Goal: Task Accomplishment & Management: Use online tool/utility

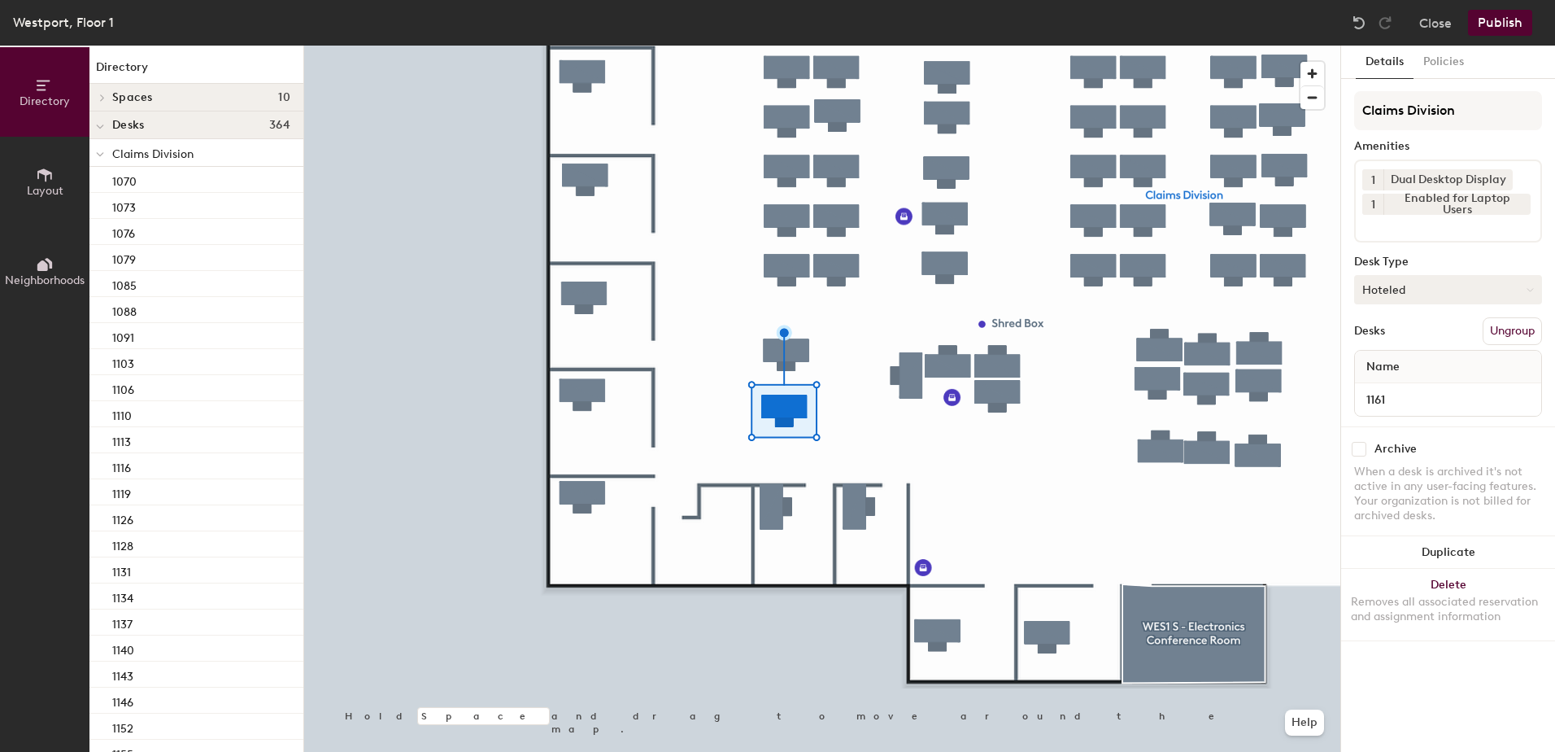
click at [1416, 286] on button "Hoteled" at bounding box center [1448, 289] width 188 height 29
click at [1401, 345] on div "Assigned" at bounding box center [1436, 340] width 163 height 24
click at [1498, 338] on button "Ungroup" at bounding box center [1512, 331] width 59 height 28
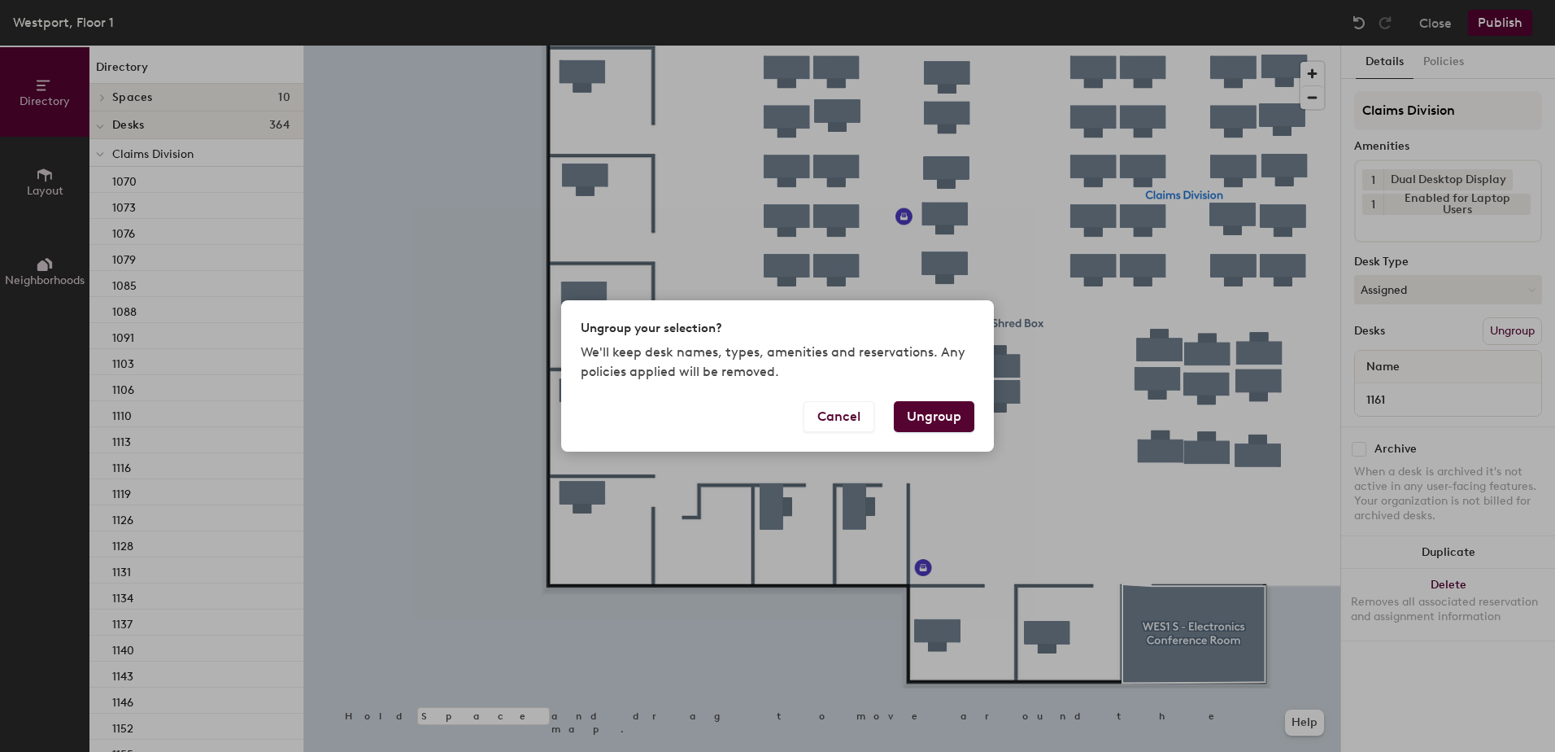
click at [936, 419] on button "Ungroup" at bounding box center [934, 416] width 81 height 31
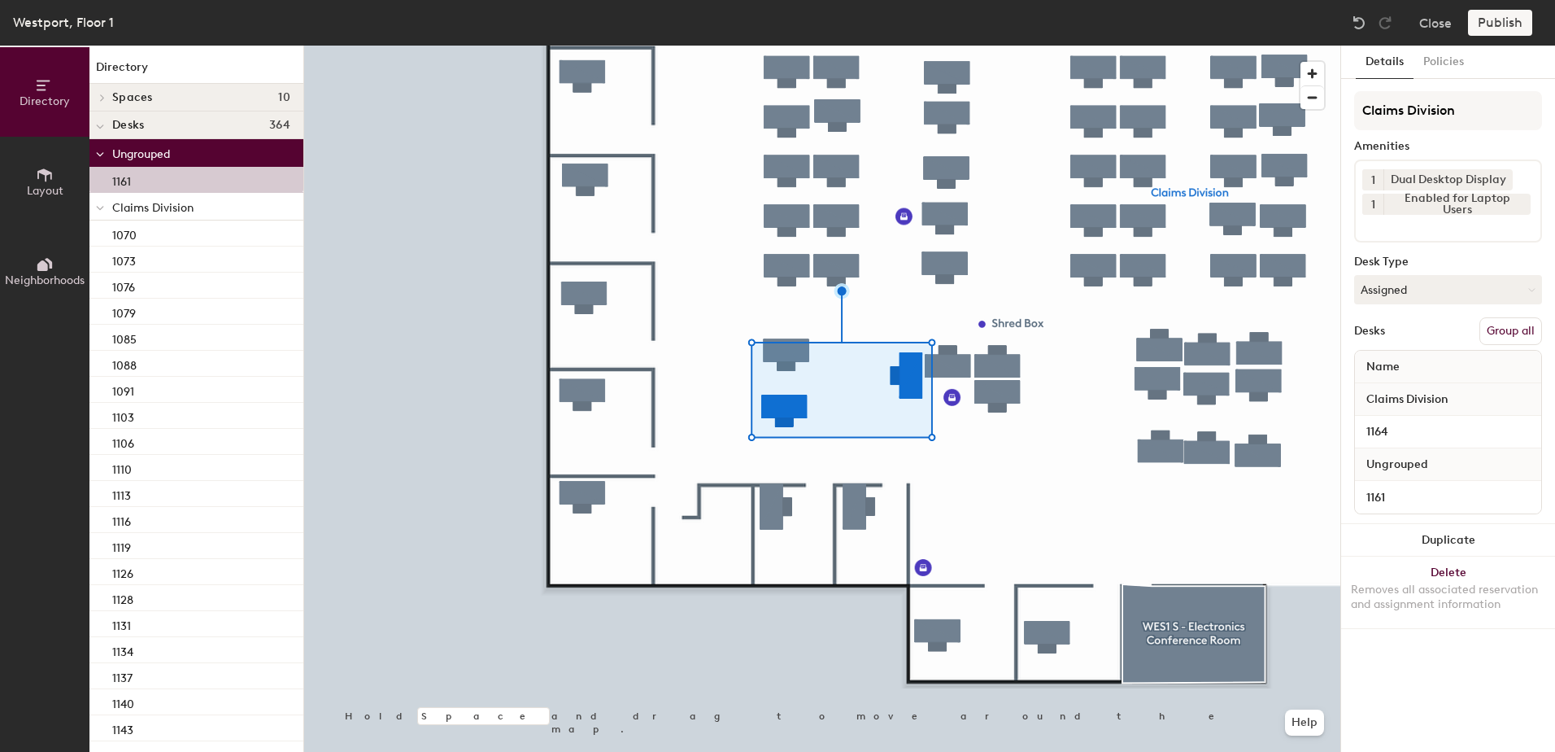
click at [1494, 331] on button "Group all" at bounding box center [1511, 331] width 63 height 28
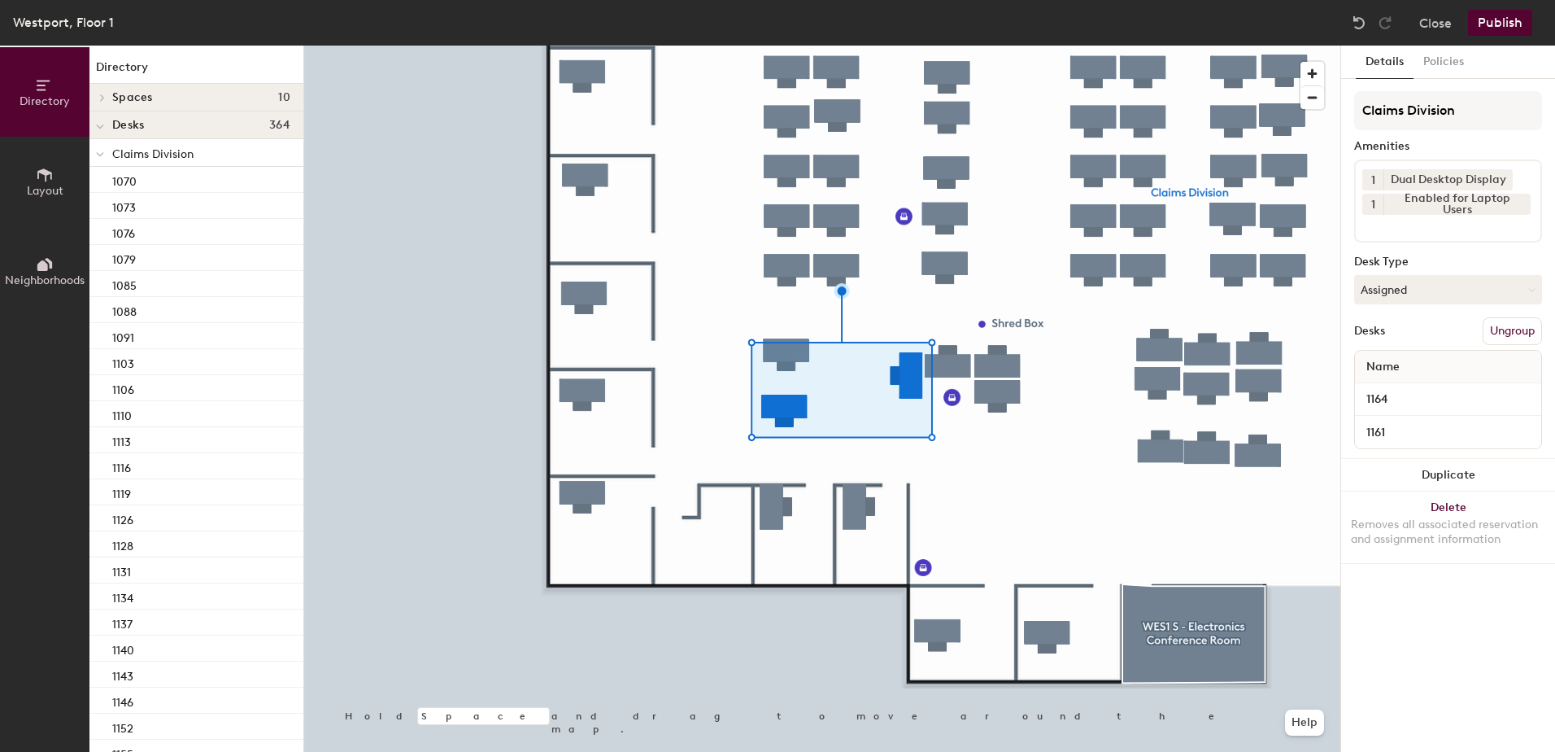
click at [1484, 9] on div "Westport, Floor 1 Close Publish" at bounding box center [777, 23] width 1555 height 46
click at [1495, 19] on button "Publish" at bounding box center [1500, 23] width 64 height 26
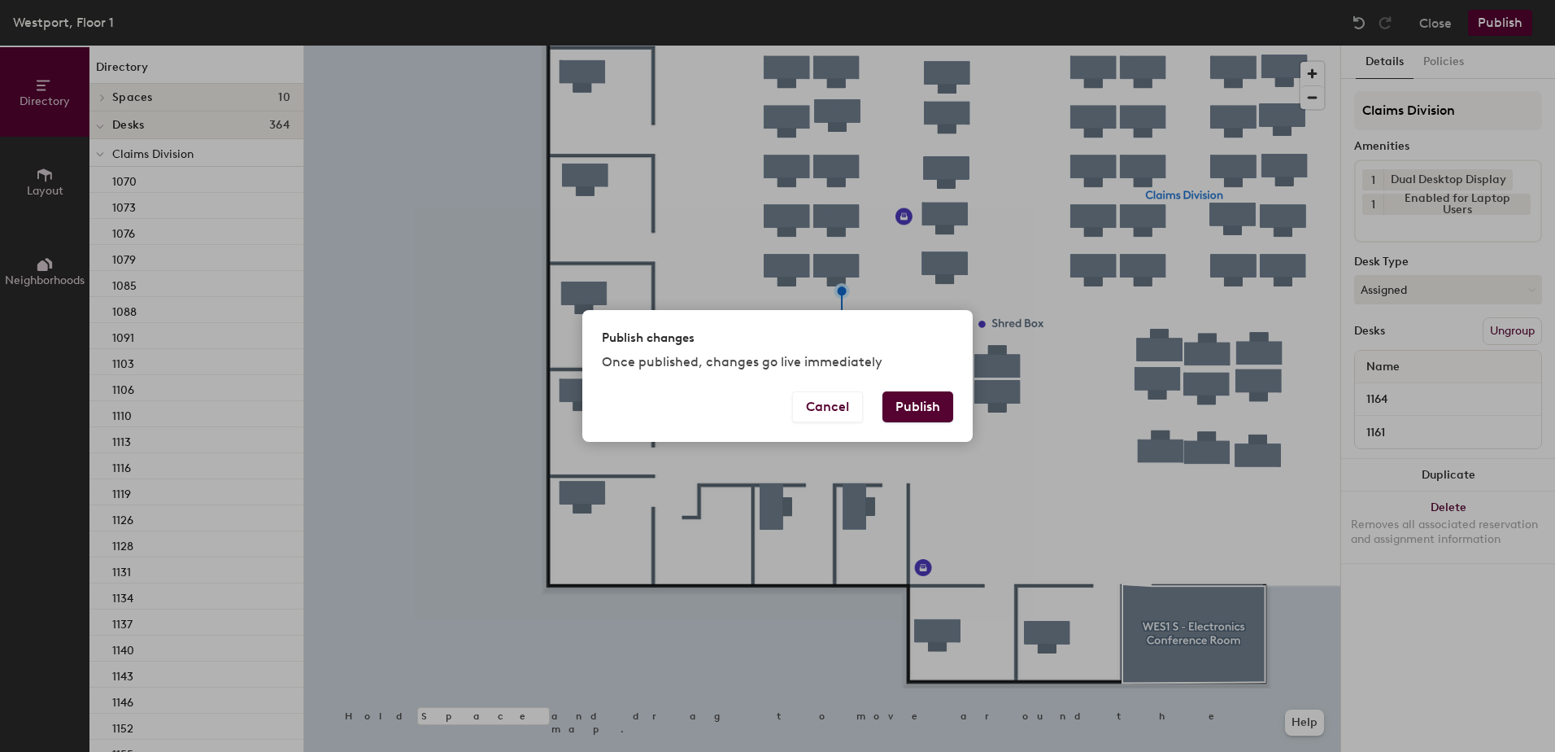
click at [931, 406] on button "Publish" at bounding box center [918, 406] width 71 height 31
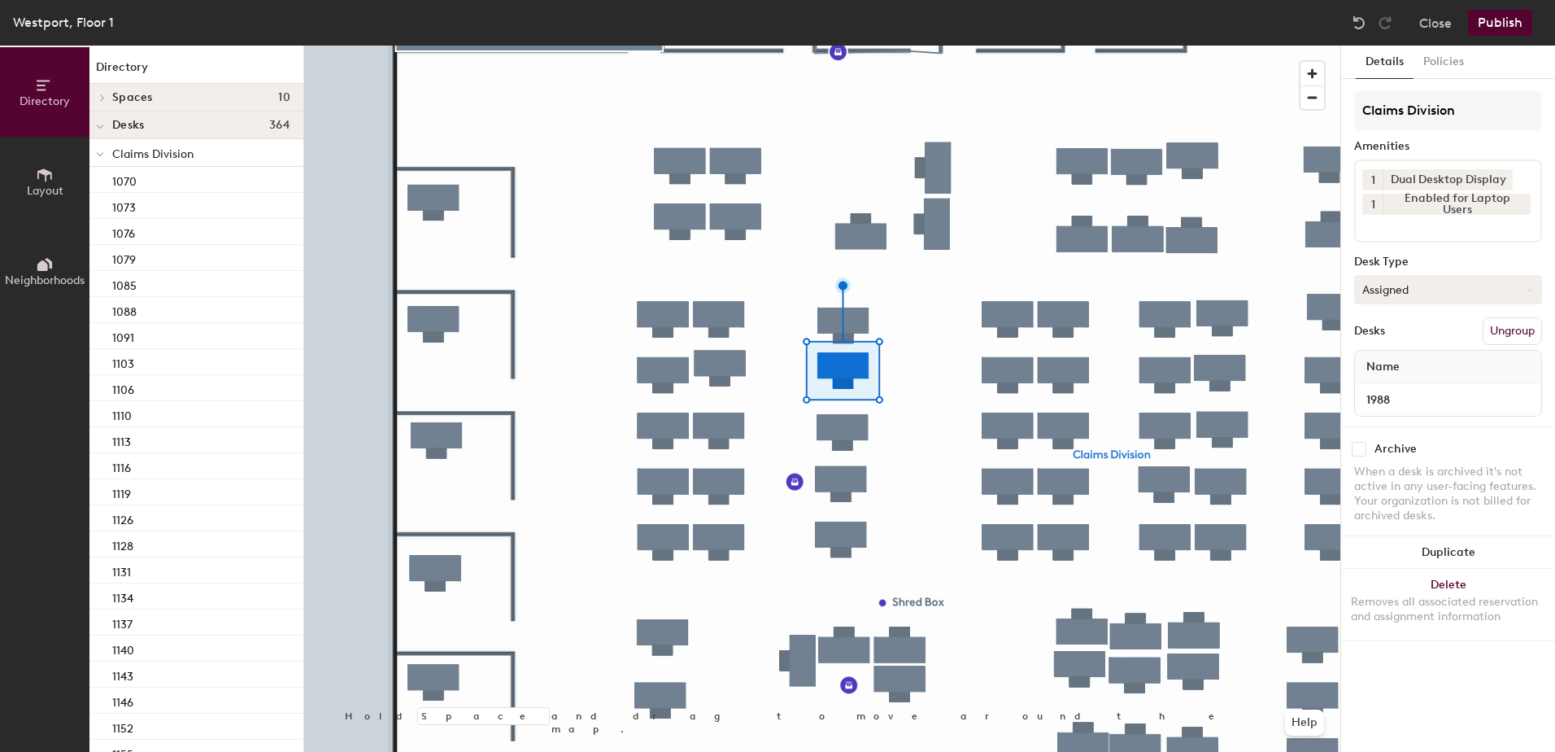
click at [1412, 299] on button "Assigned" at bounding box center [1448, 289] width 188 height 29
click at [1379, 389] on div "Hoteled" at bounding box center [1436, 389] width 163 height 24
click at [1515, 331] on button "Ungroup" at bounding box center [1512, 331] width 59 height 28
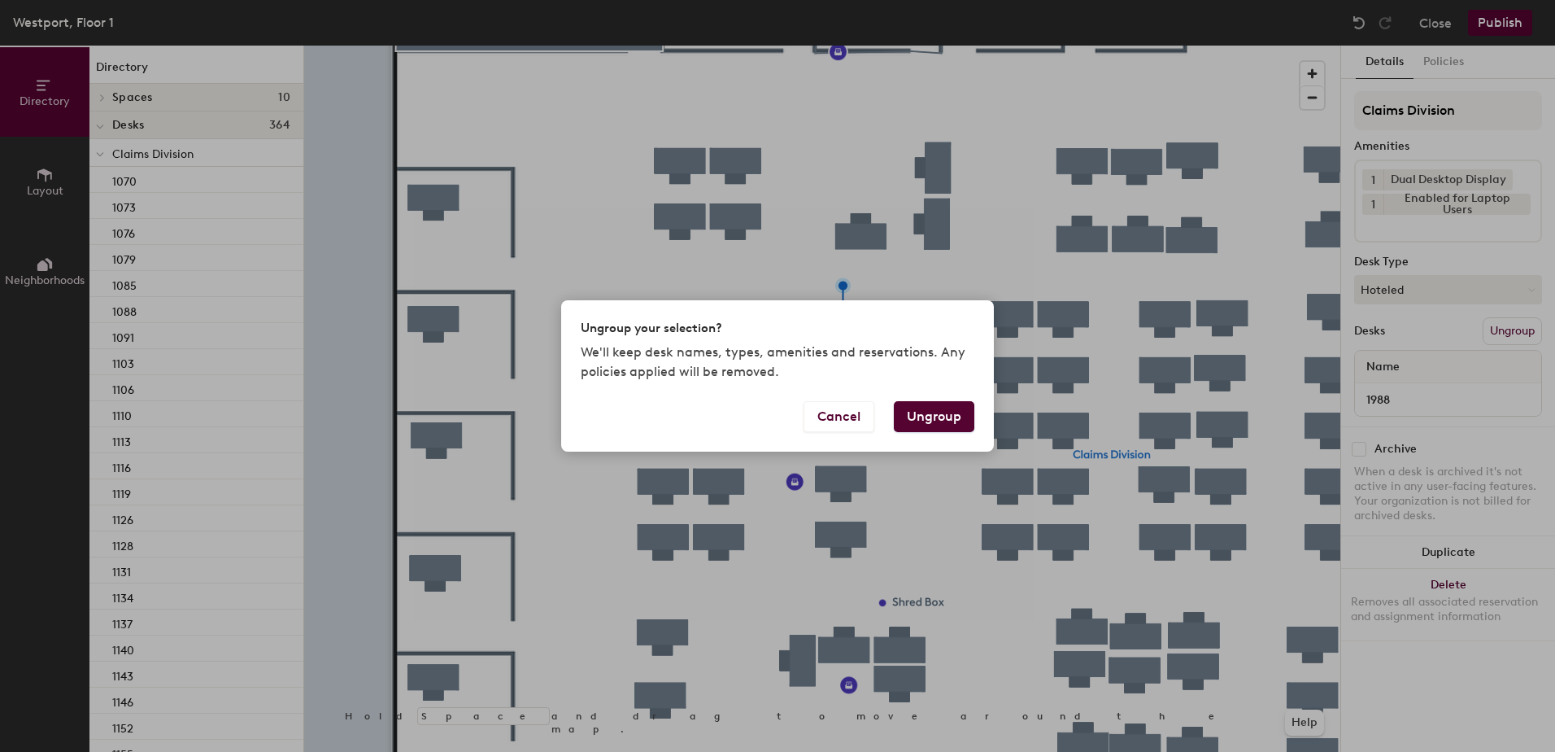
click at [919, 417] on button "Ungroup" at bounding box center [934, 416] width 81 height 31
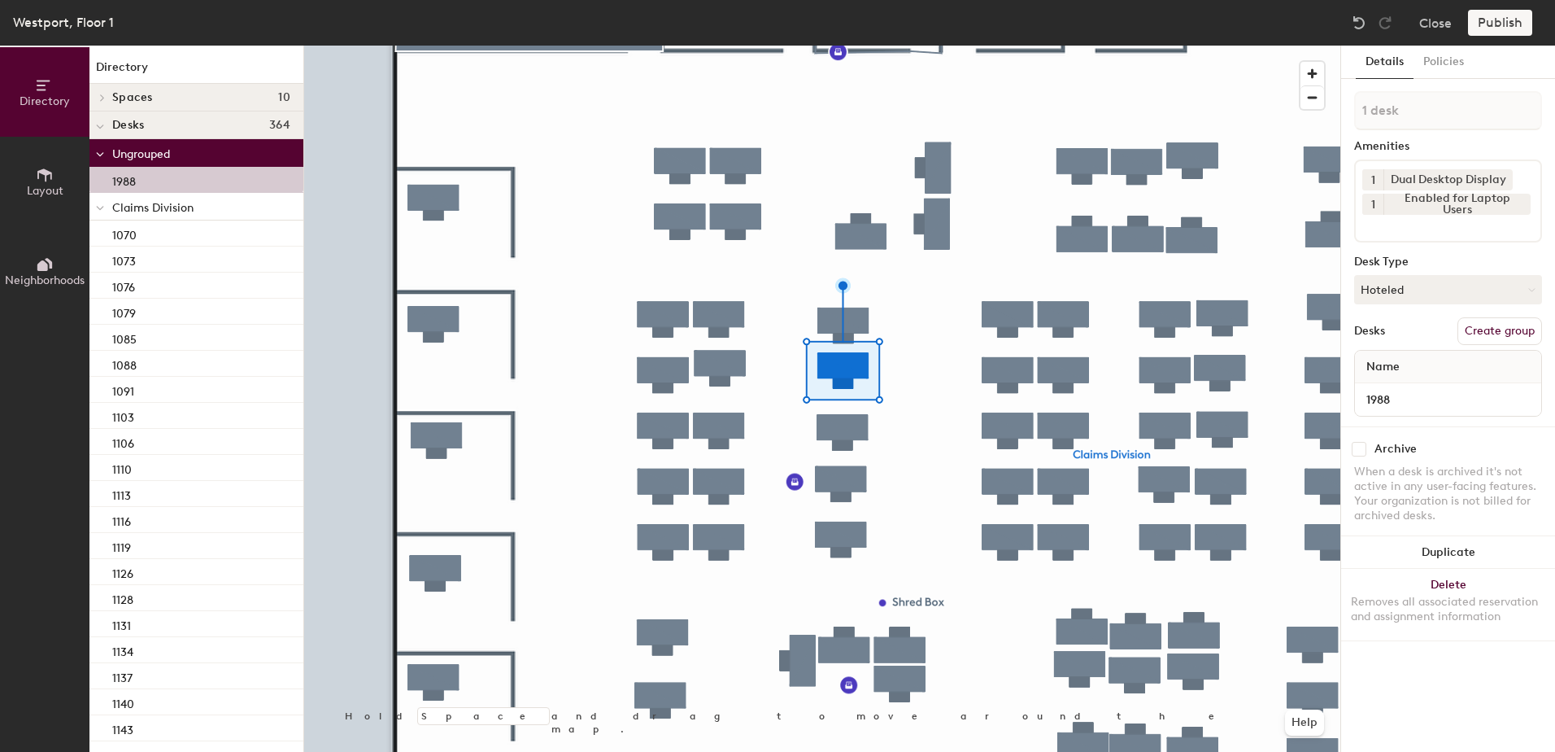
drag, startPoint x: 102, startPoint y: 209, endPoint x: 101, endPoint y: 240, distance: 30.9
click at [102, 210] on icon at bounding box center [100, 208] width 8 height 7
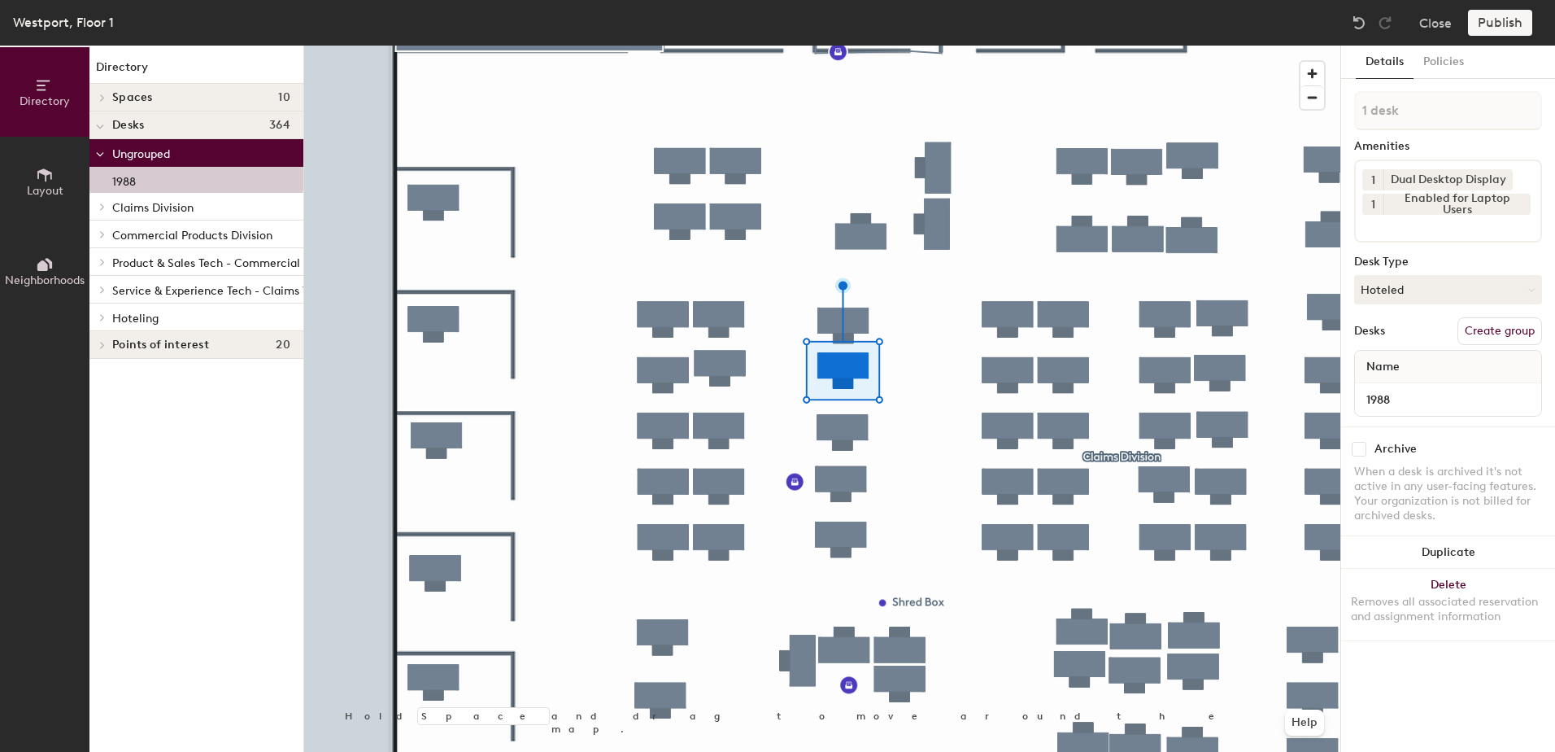
click at [102, 320] on icon at bounding box center [102, 317] width 3 height 7
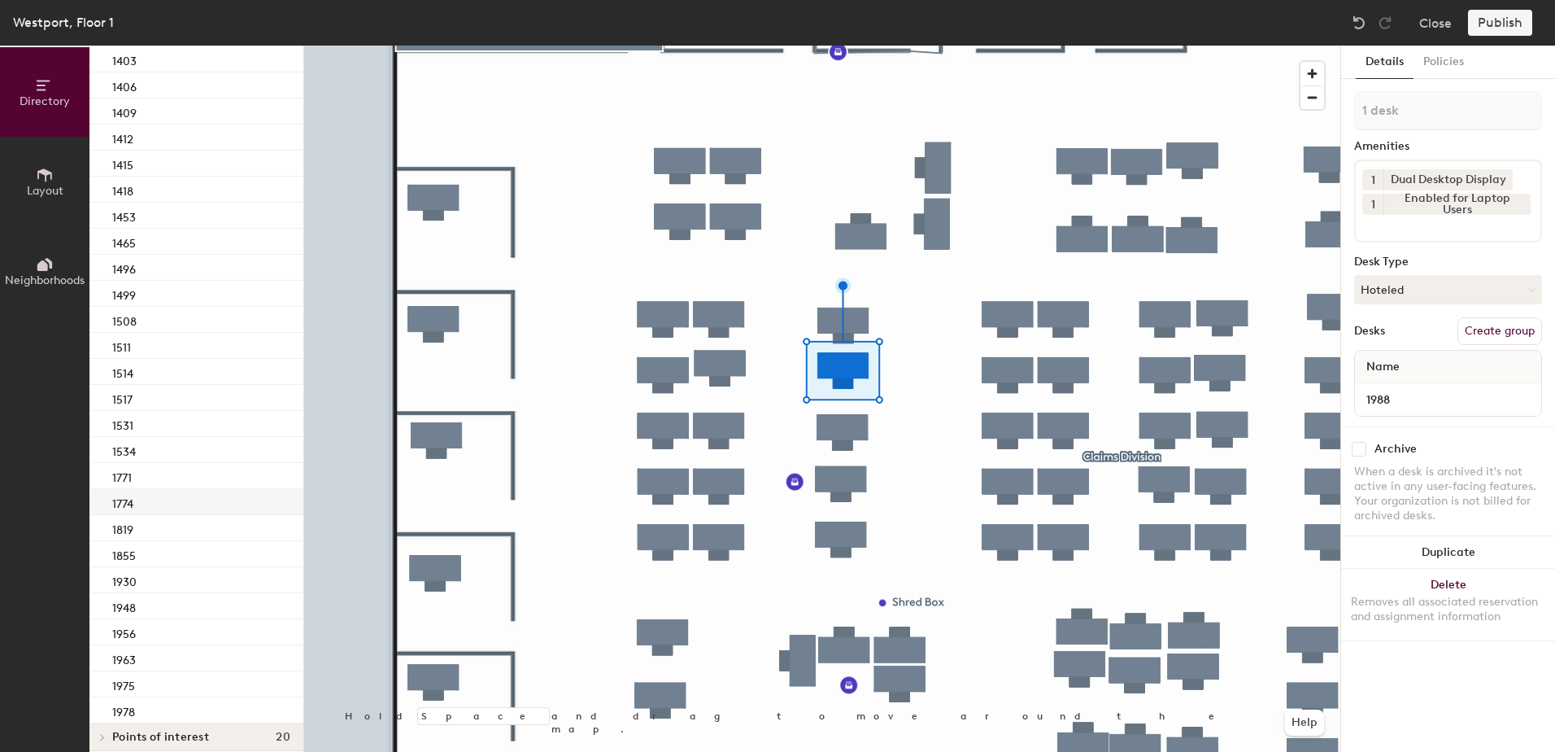
scroll to position [1533, 0]
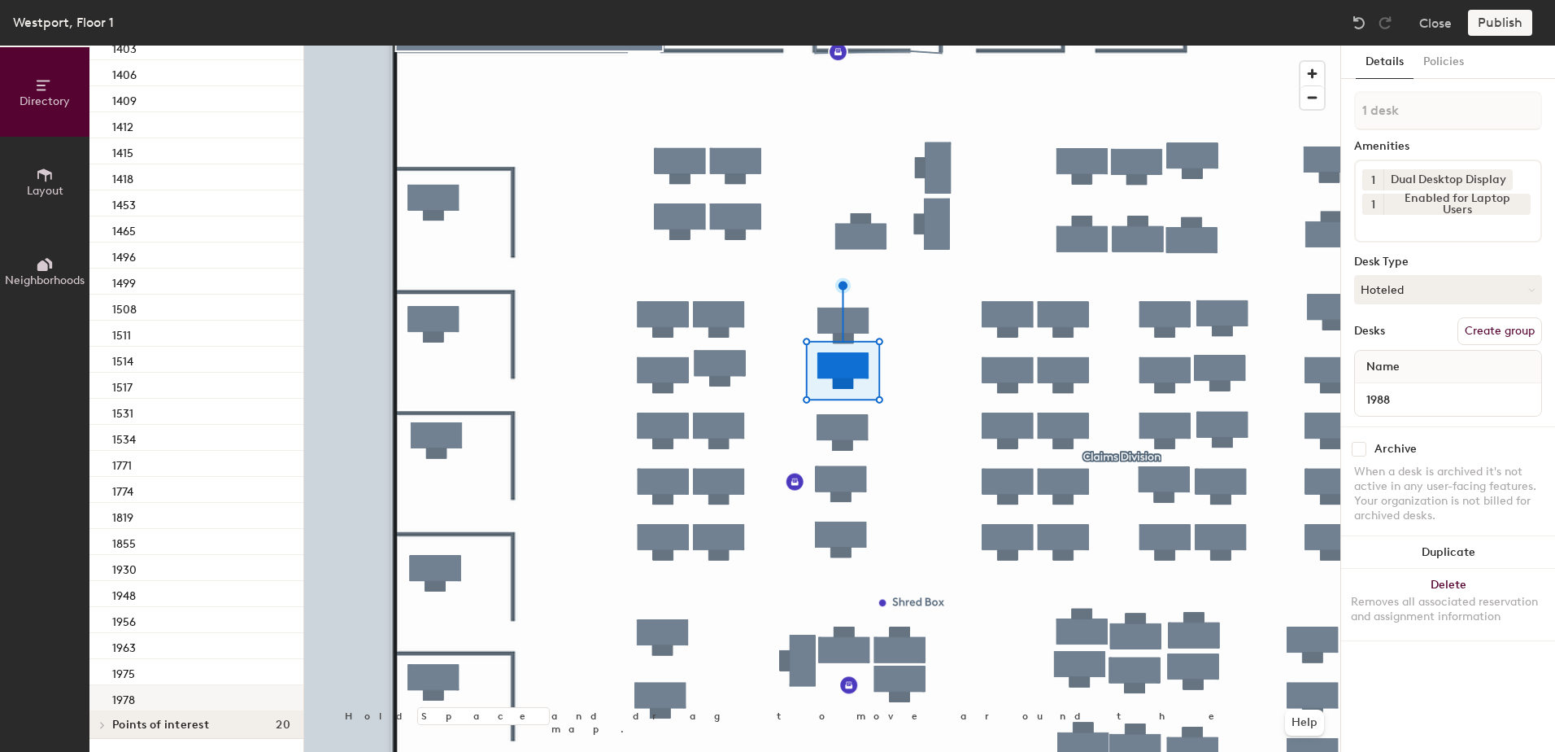
click at [186, 685] on div "1978" at bounding box center [196, 698] width 214 height 26
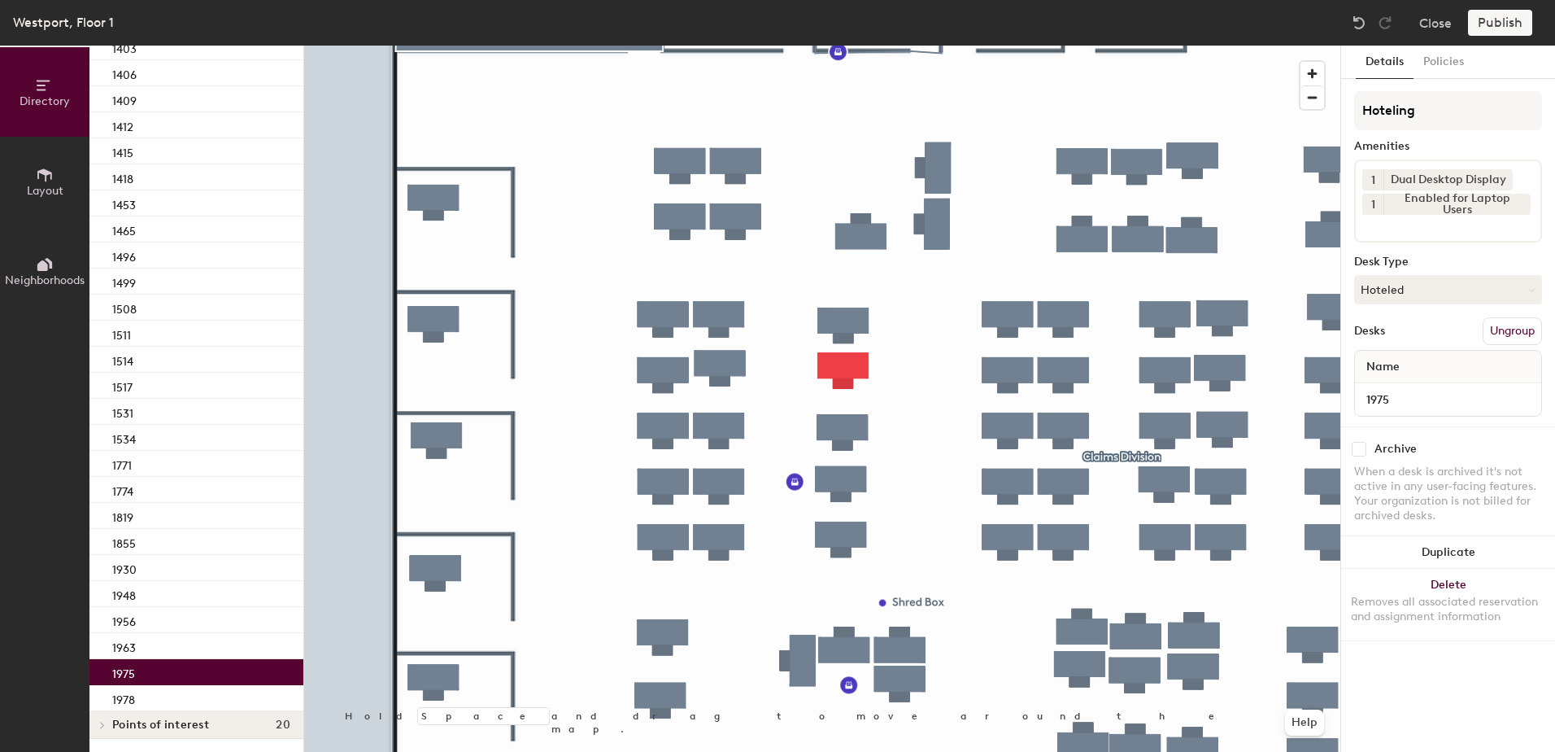
click at [155, 659] on div "1975" at bounding box center [196, 672] width 214 height 26
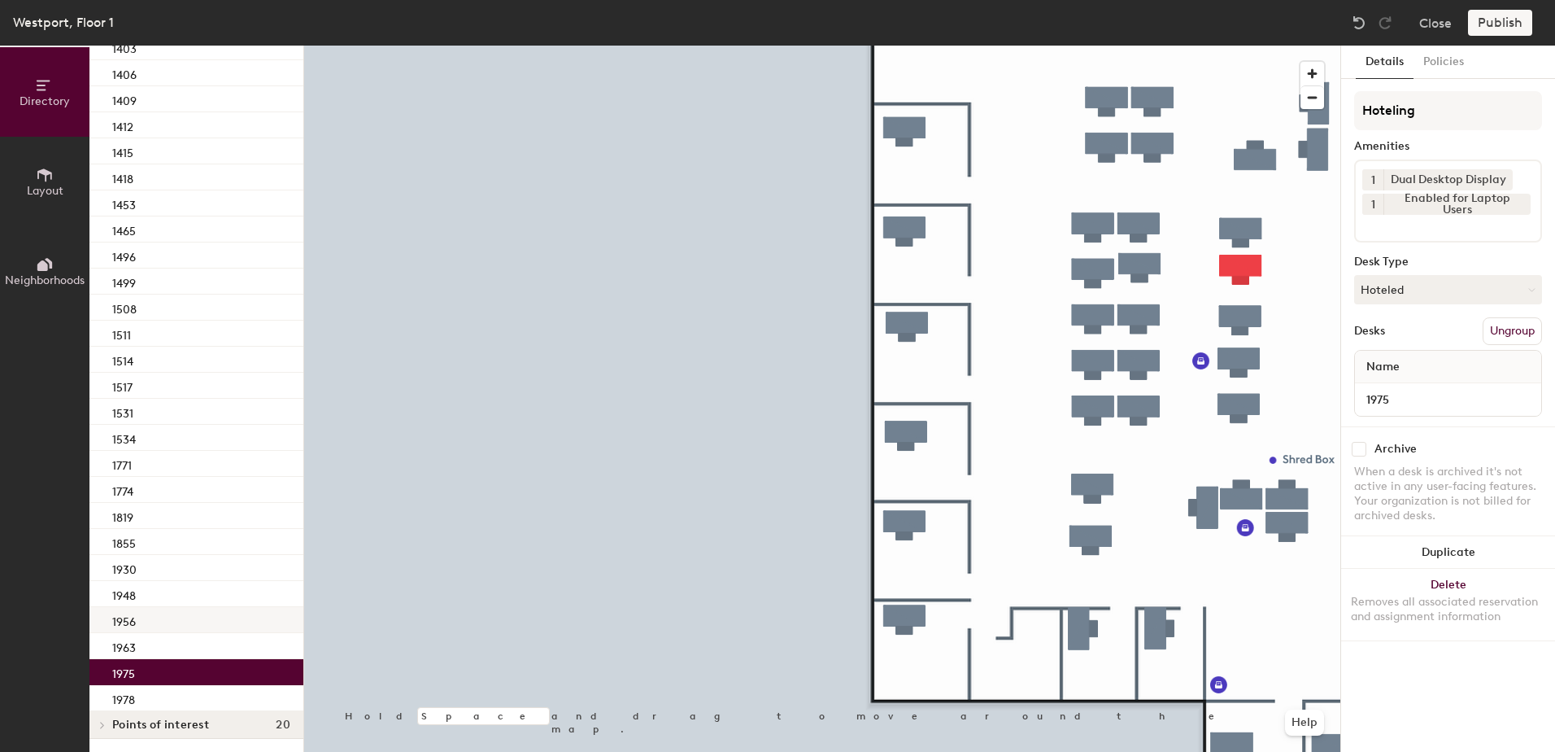
click at [155, 612] on div "1956" at bounding box center [196, 620] width 214 height 26
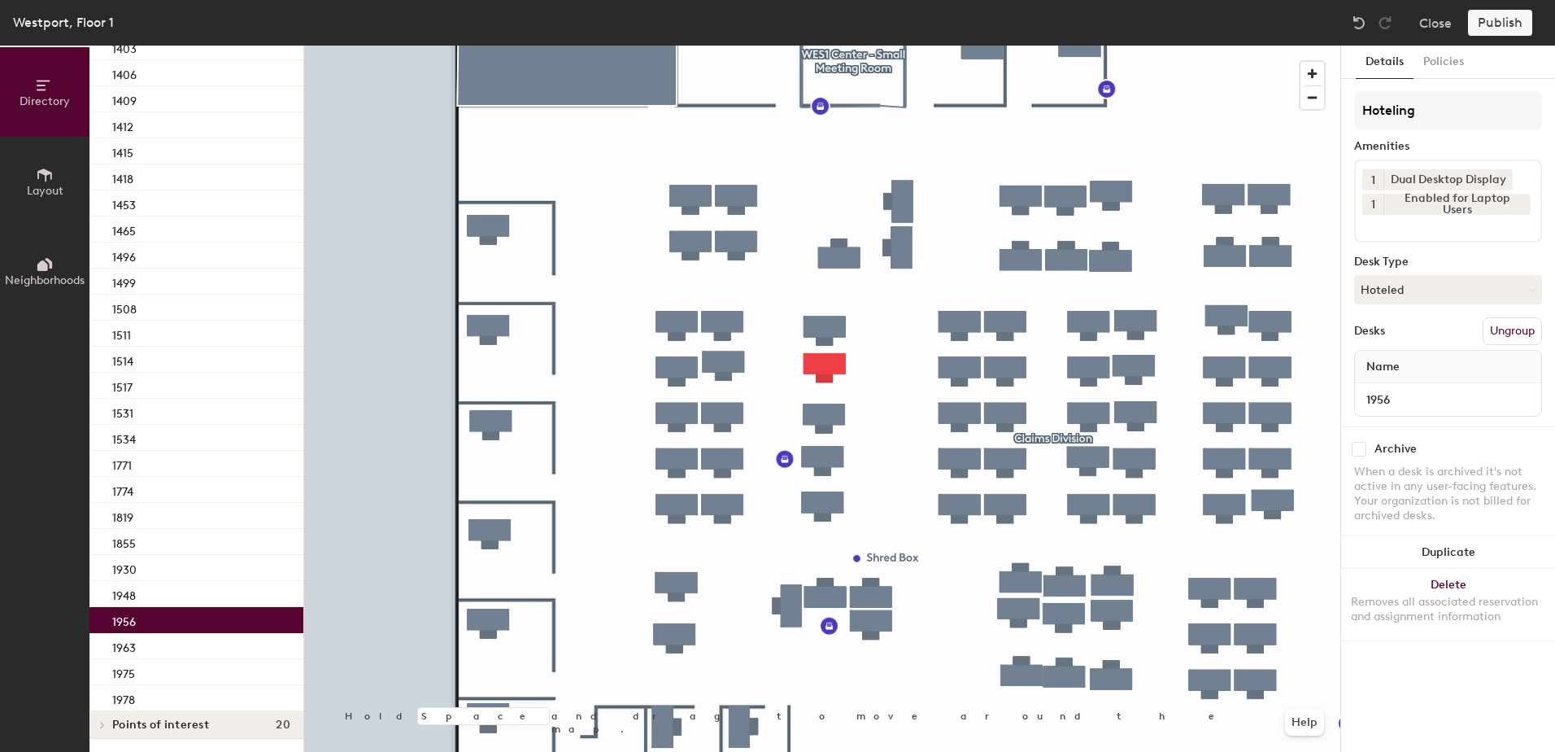
drag, startPoint x: 164, startPoint y: 578, endPoint x: 164, endPoint y: 606, distance: 27.7
click at [164, 581] on div "1948" at bounding box center [196, 594] width 214 height 26
click at [163, 638] on div "1963" at bounding box center [196, 646] width 214 height 26
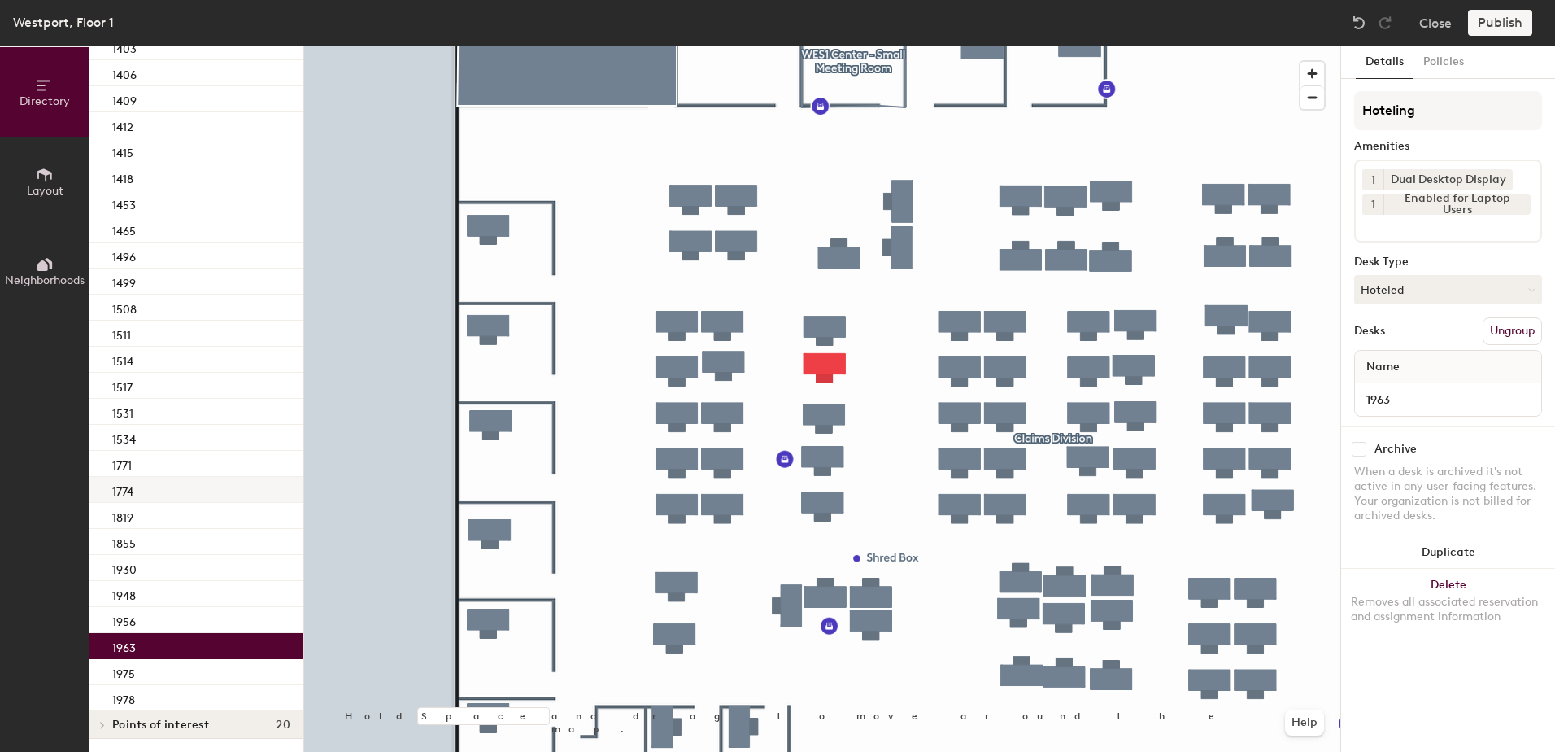
click at [188, 488] on div "1774" at bounding box center [196, 490] width 214 height 26
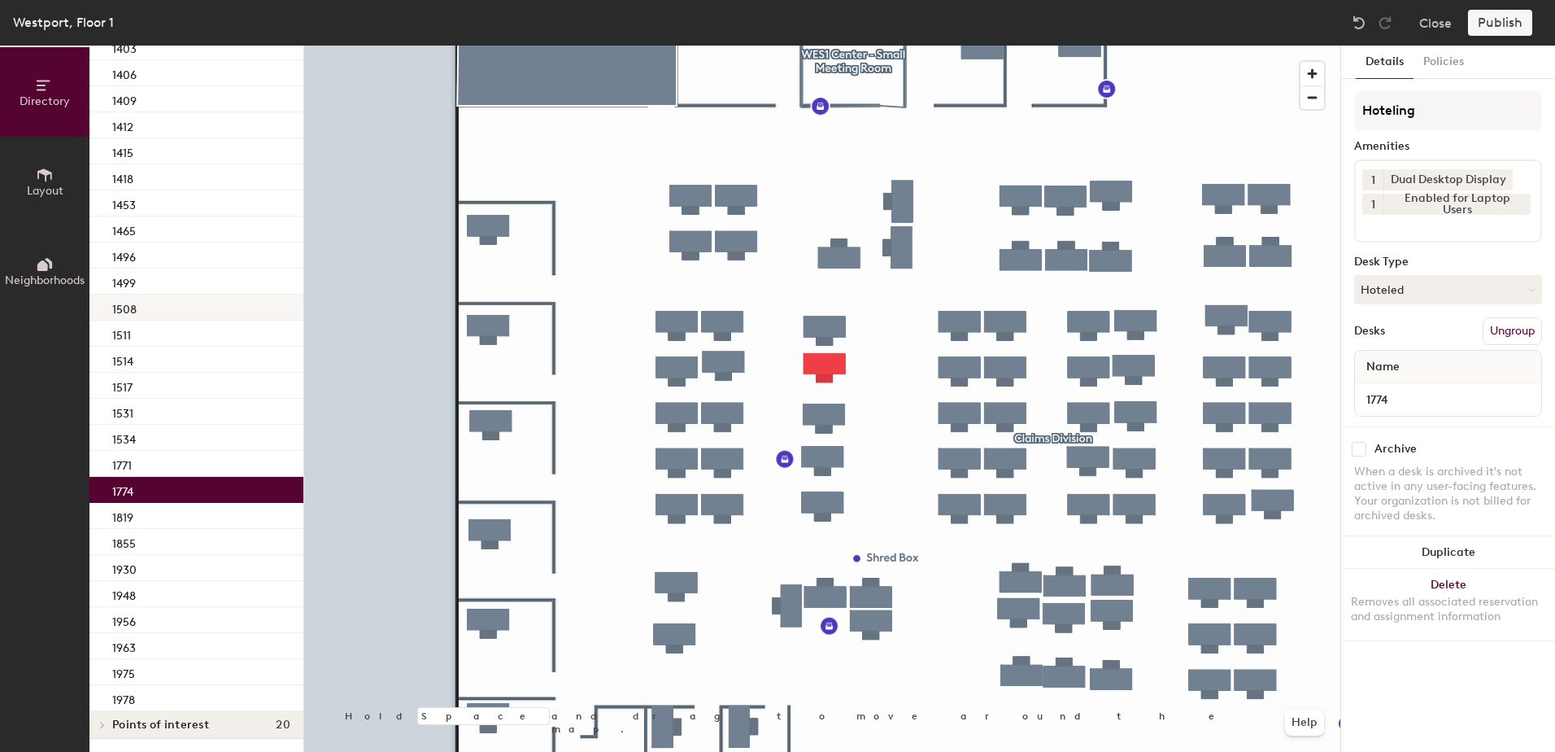
click at [187, 347] on div "1514" at bounding box center [196, 360] width 214 height 26
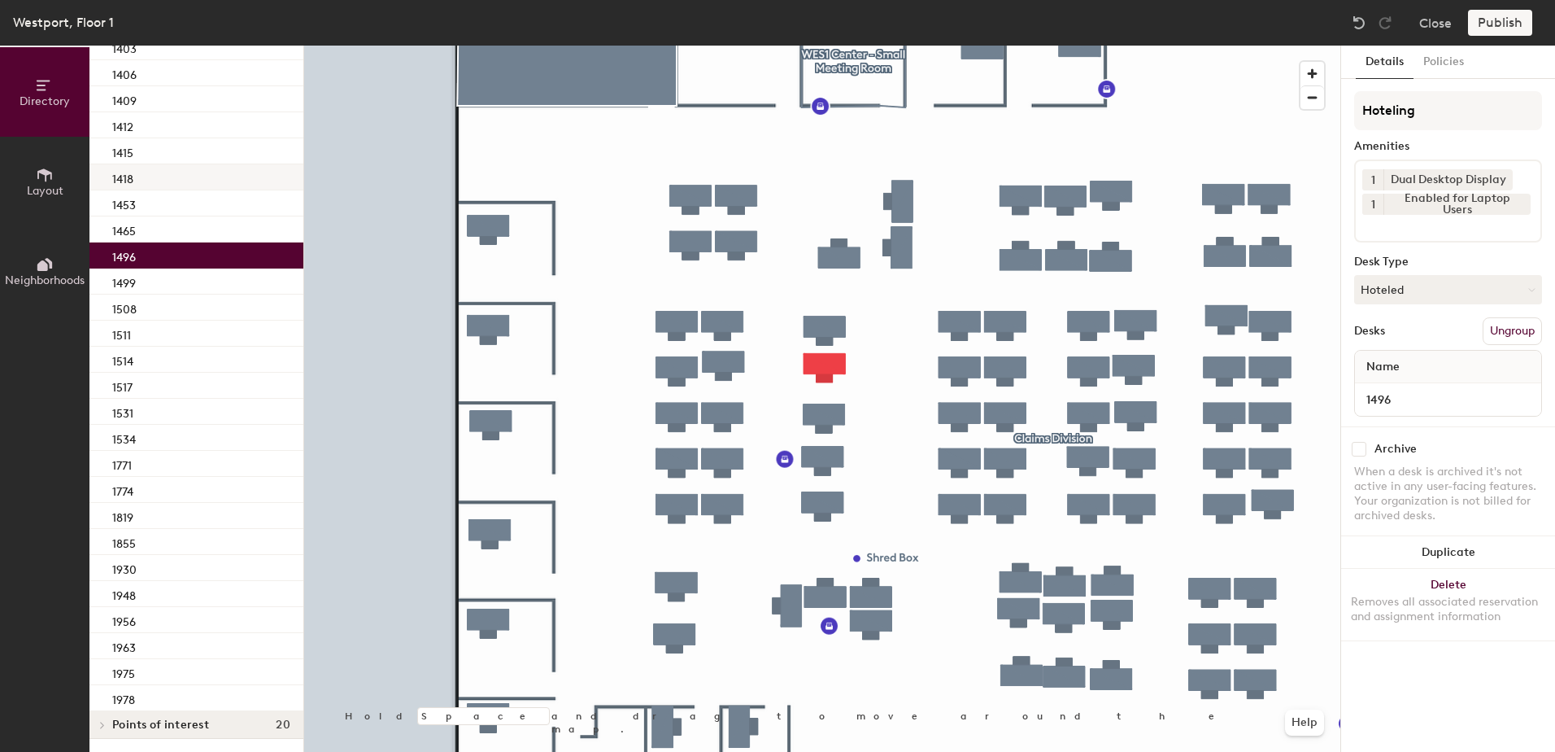
click at [184, 164] on div "1418" at bounding box center [196, 177] width 214 height 26
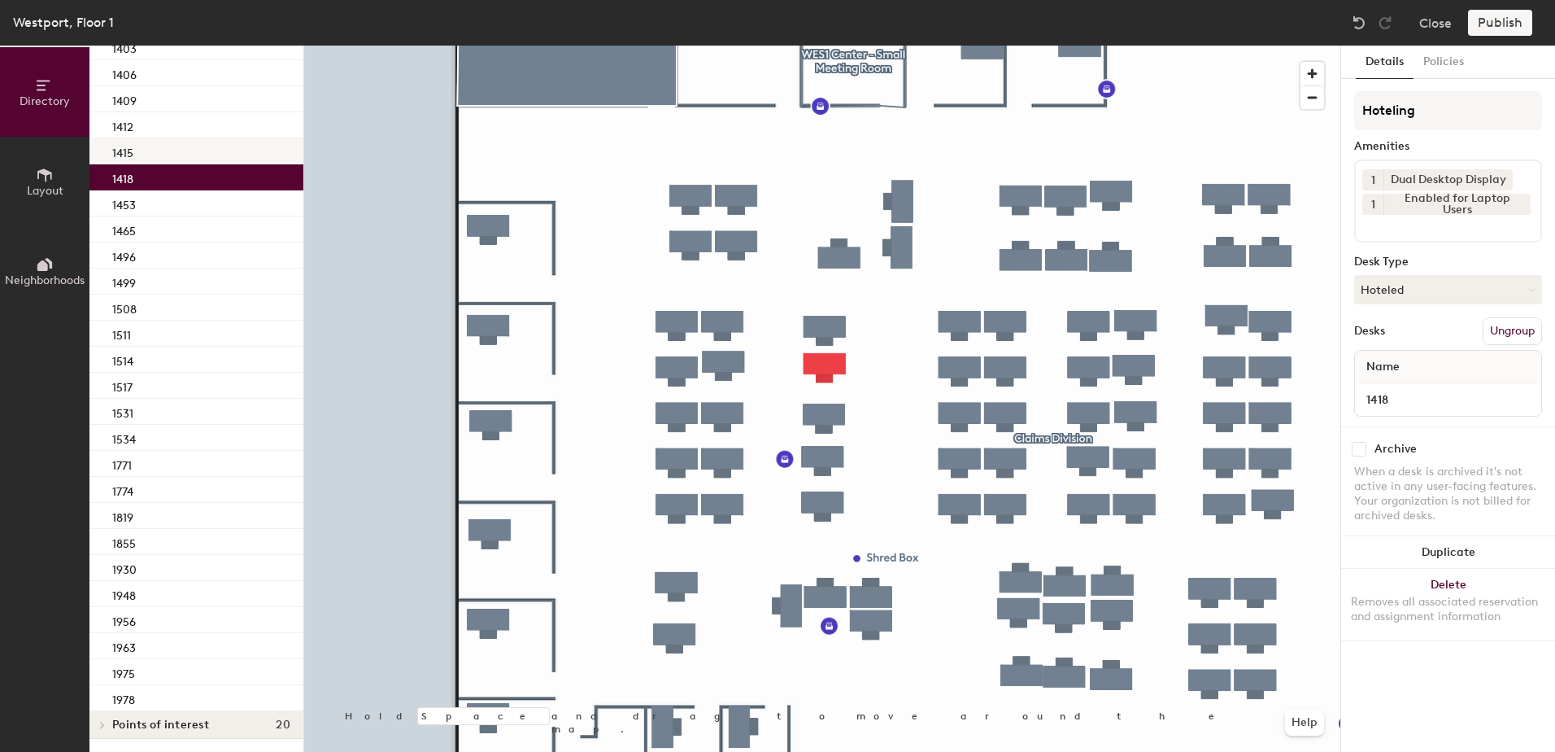
click at [182, 115] on div "1412" at bounding box center [196, 125] width 214 height 26
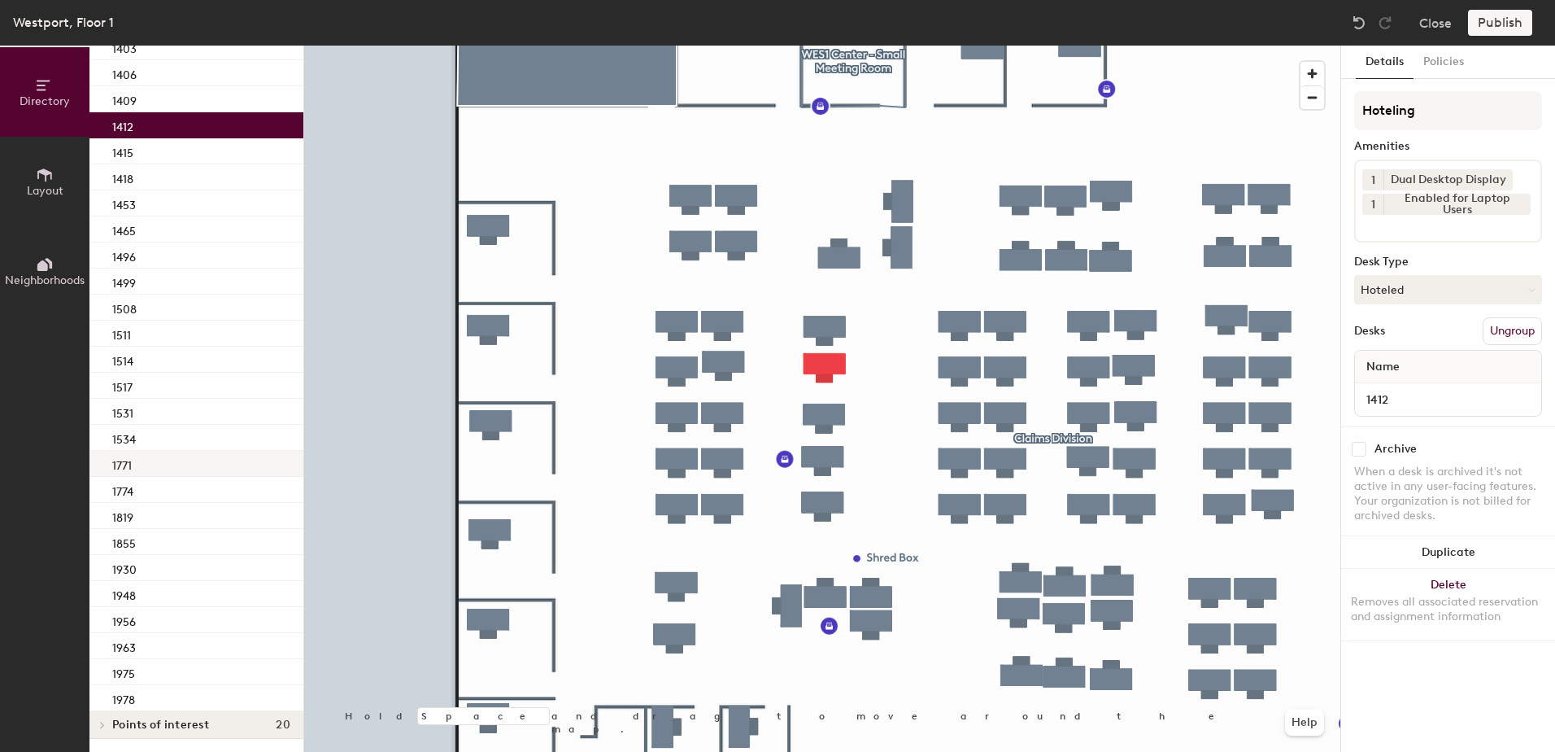
click at [197, 399] on div "1531" at bounding box center [196, 412] width 214 height 26
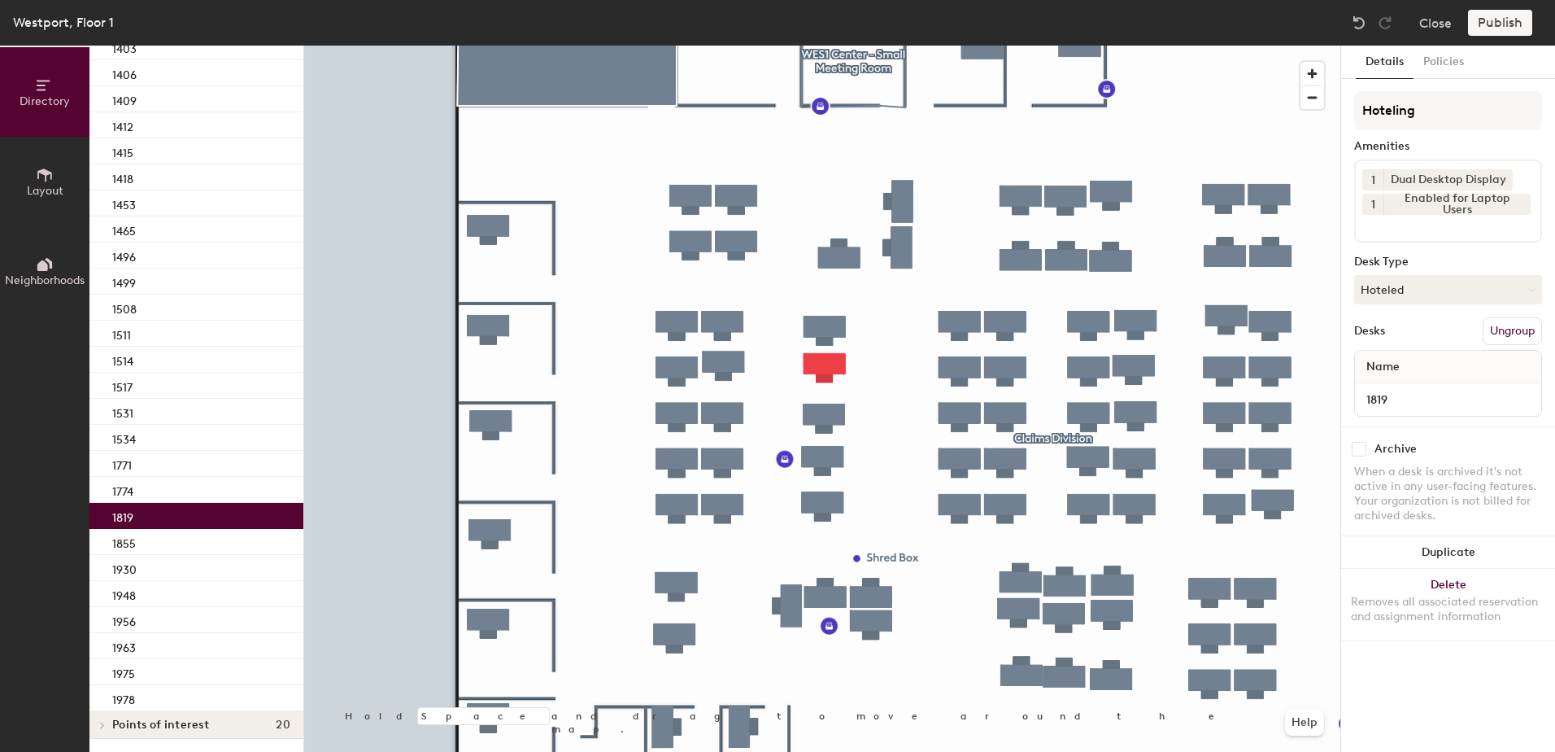
drag, startPoint x: 181, startPoint y: 512, endPoint x: 181, endPoint y: 526, distance: 13.8
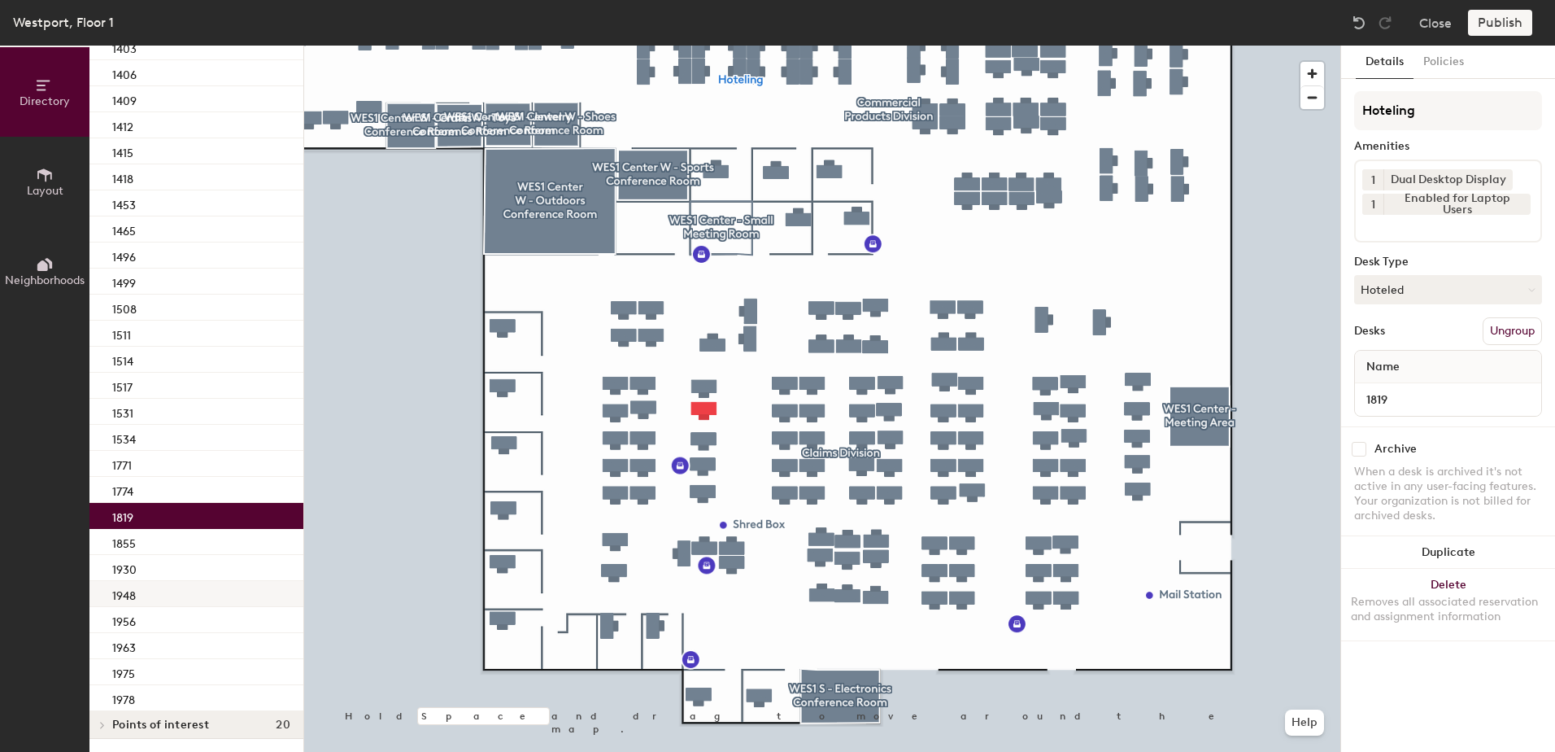
click at [151, 591] on div "1948" at bounding box center [196, 594] width 214 height 26
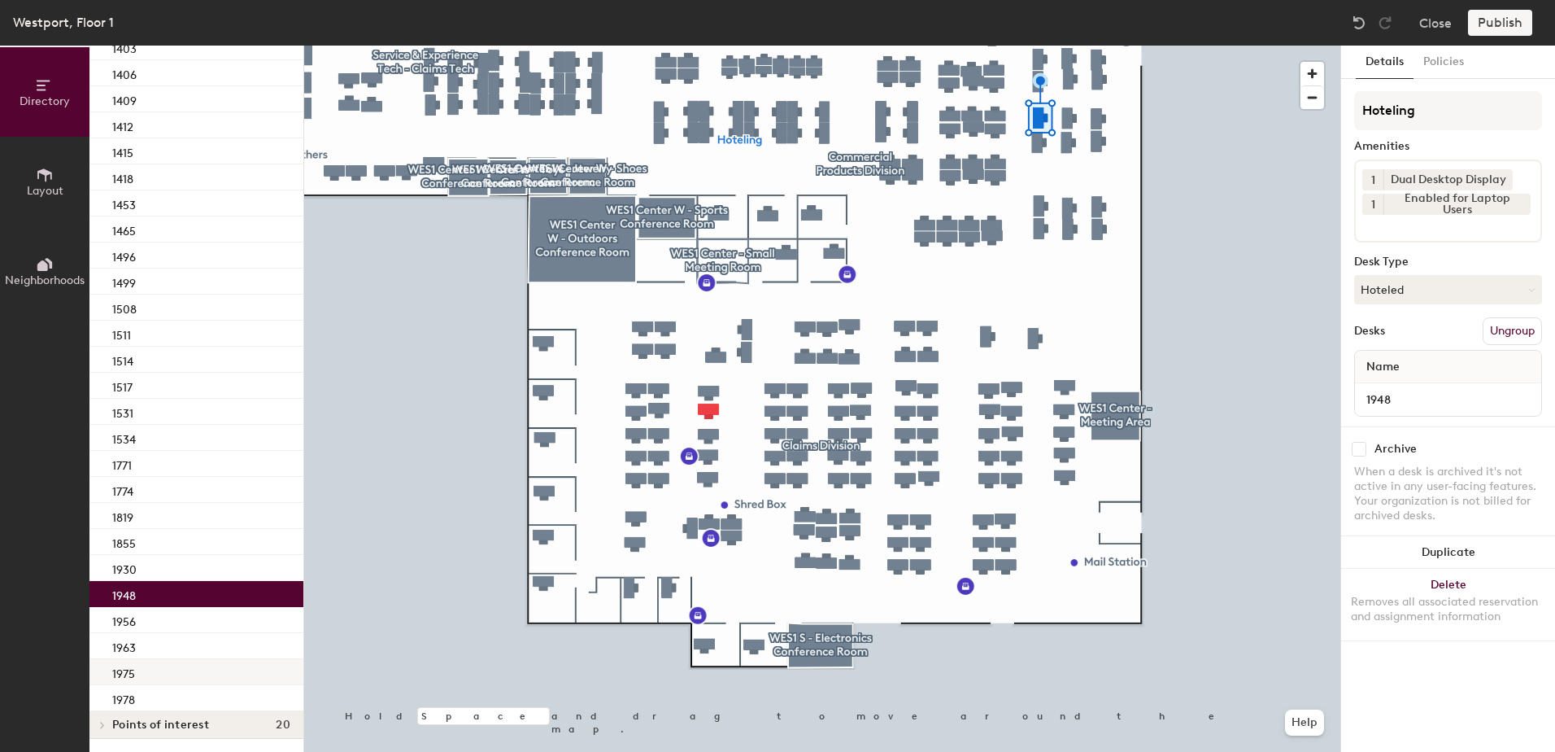
click at [145, 659] on div "1975" at bounding box center [196, 672] width 214 height 26
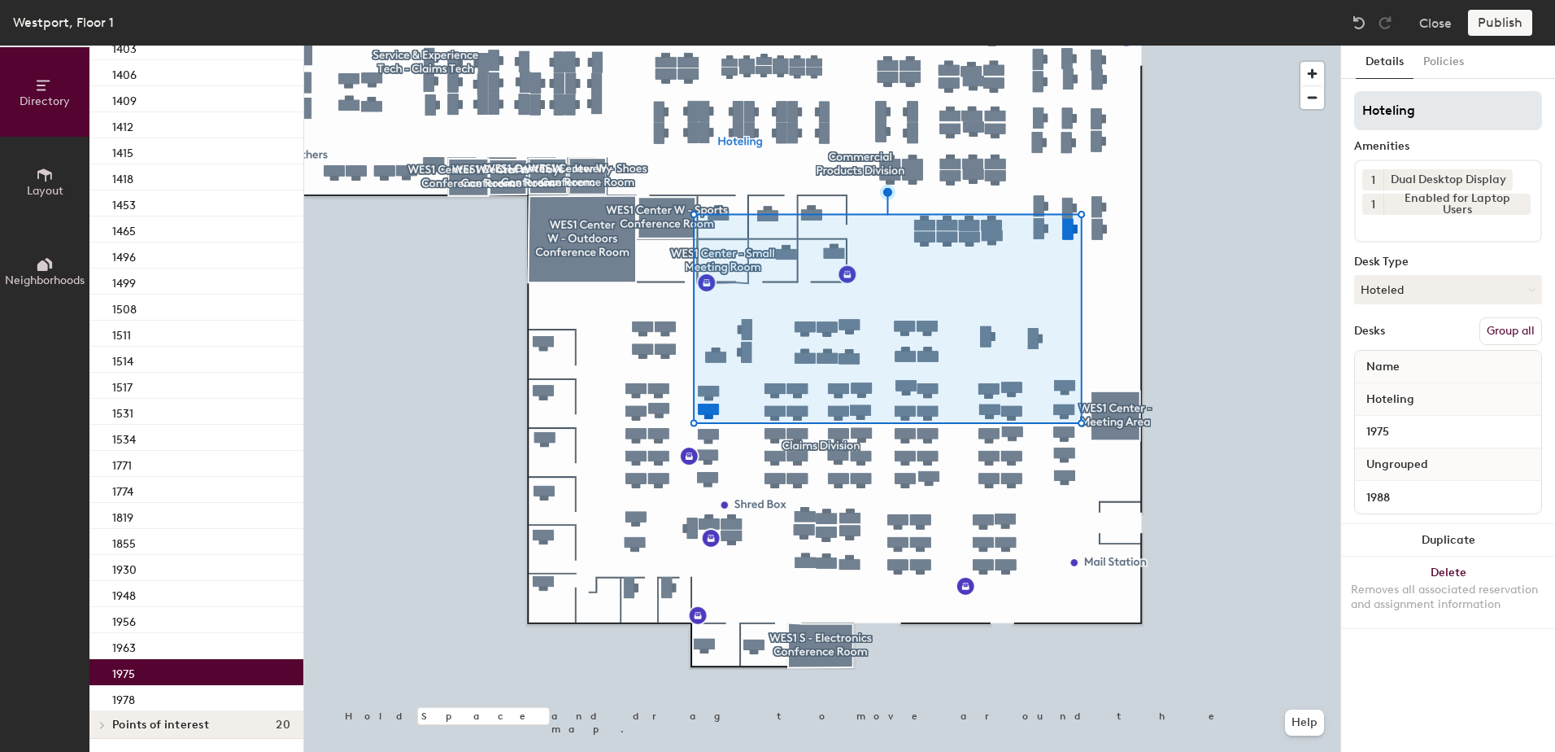
drag, startPoint x: 1527, startPoint y: 330, endPoint x: 1492, endPoint y: 114, distance: 219.2
click at [1526, 326] on button "Group all" at bounding box center [1511, 331] width 63 height 28
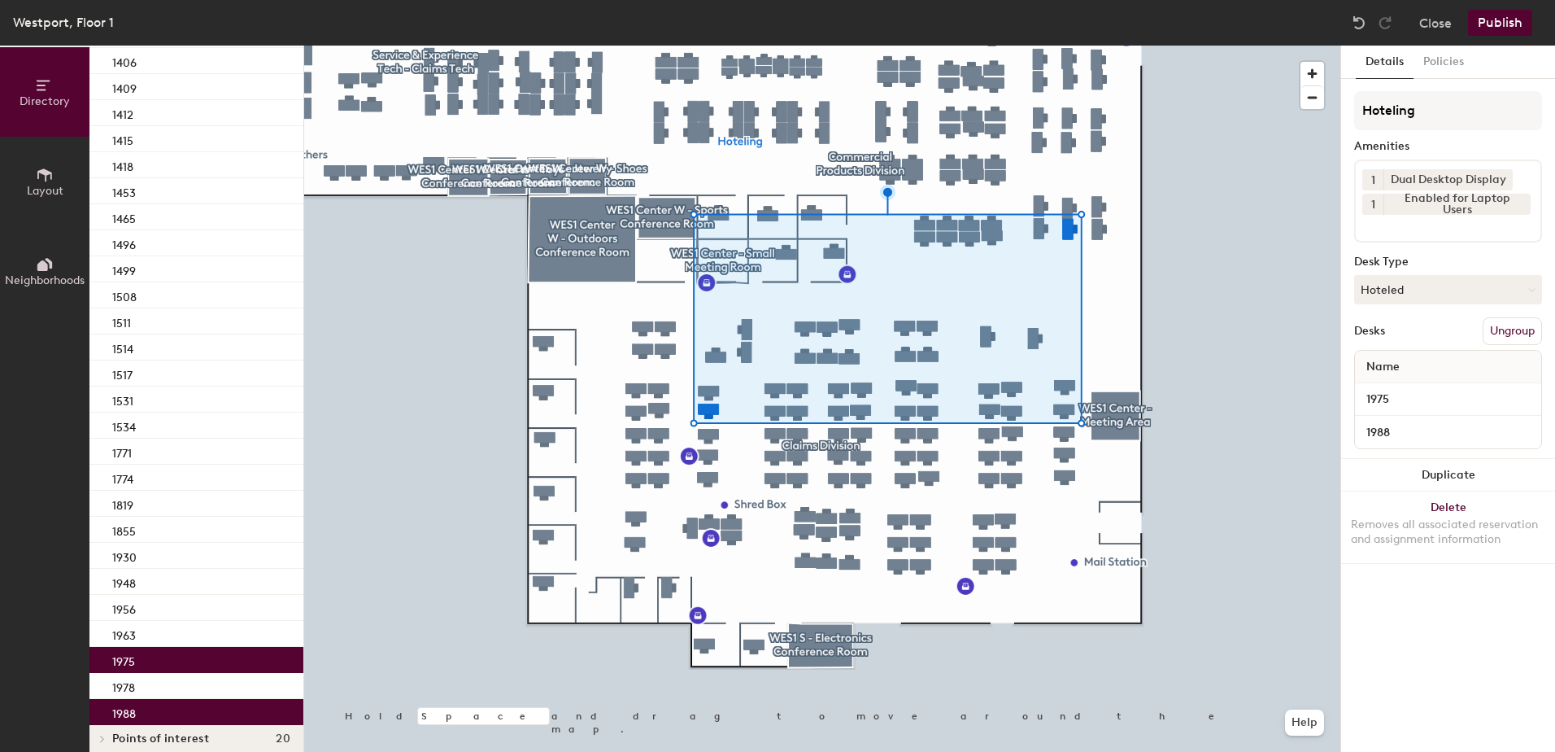
click at [1505, 20] on button "Publish" at bounding box center [1500, 23] width 64 height 26
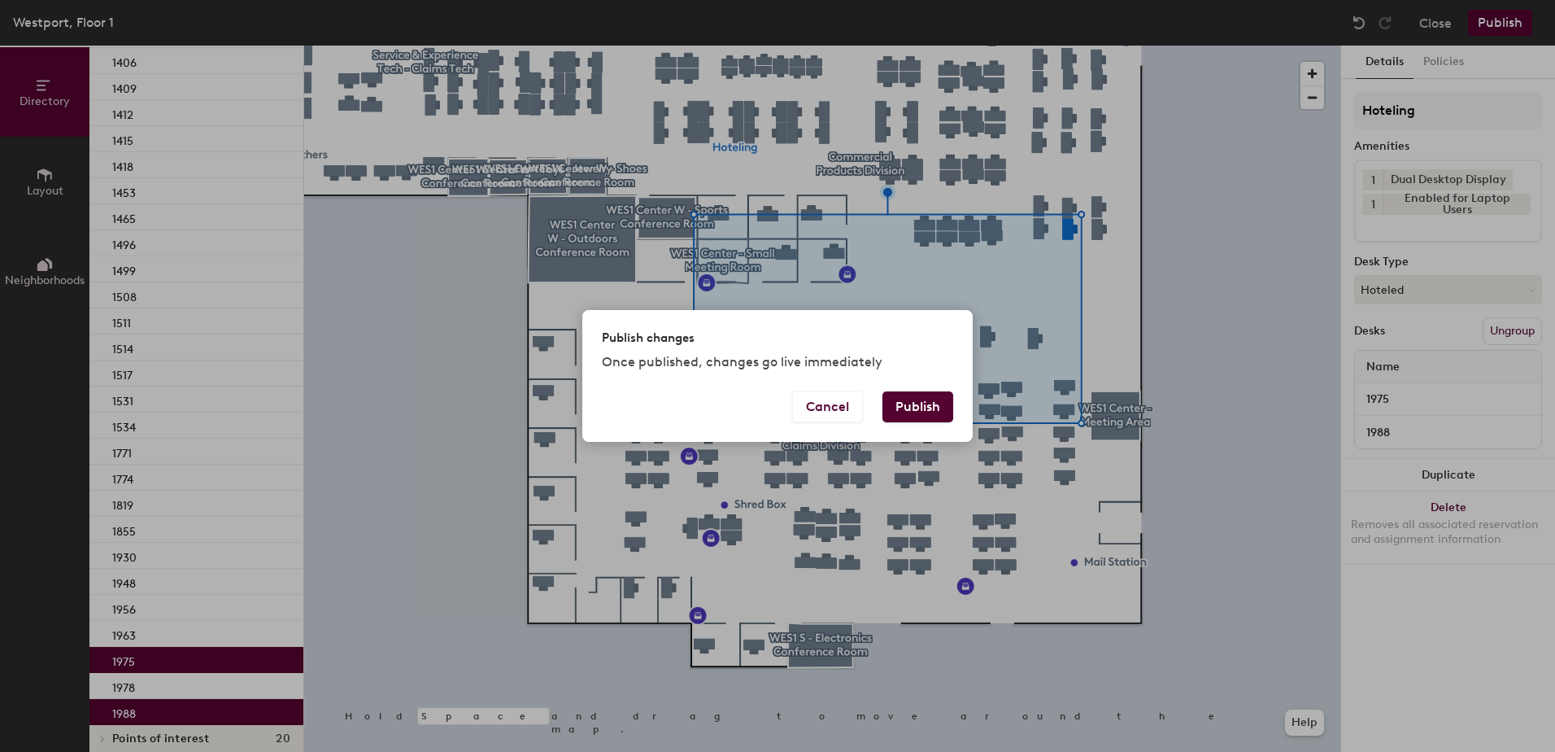
click at [912, 411] on button "Publish" at bounding box center [918, 406] width 71 height 31
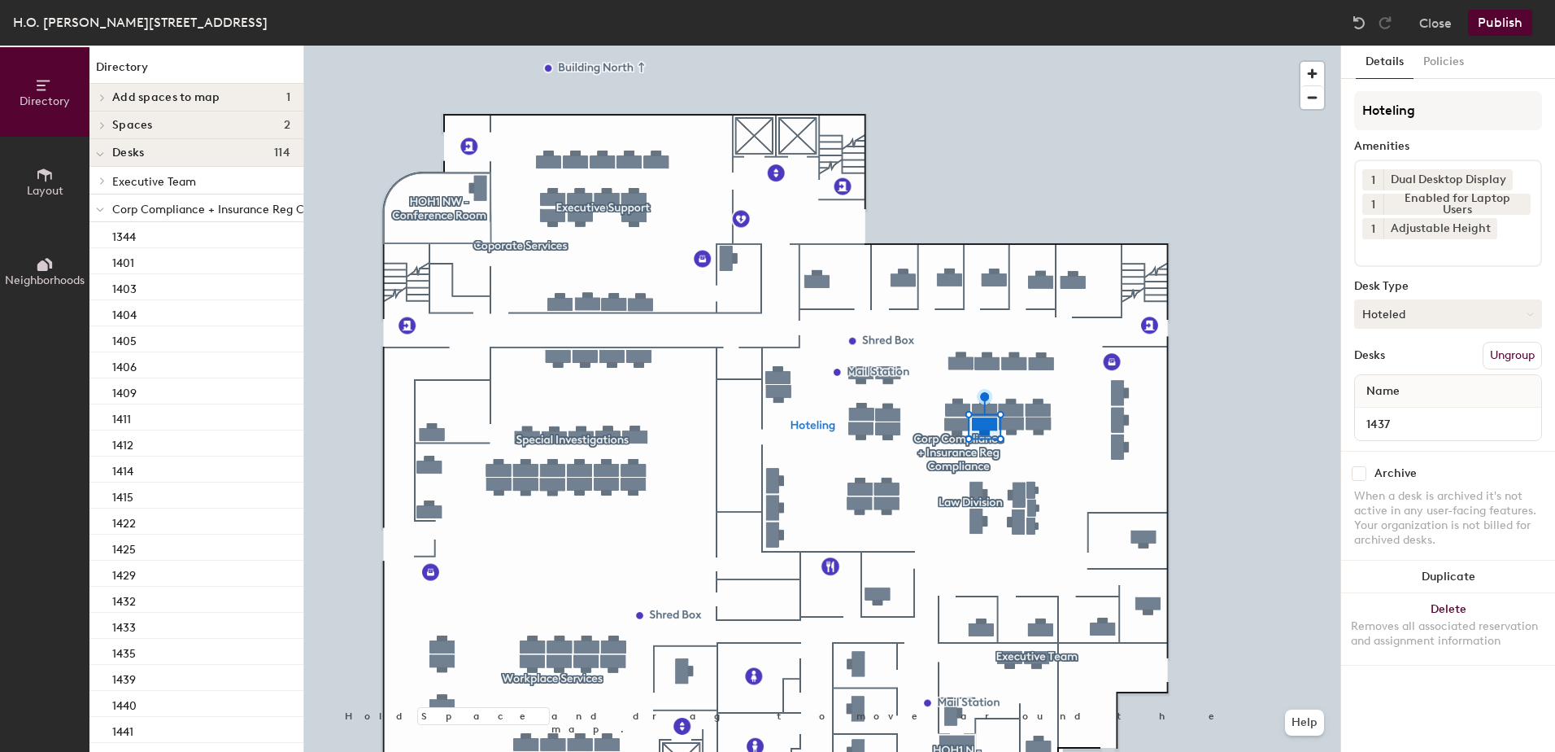
click at [1404, 315] on button "Hoteled" at bounding box center [1448, 313] width 188 height 29
click at [1398, 368] on div "Assigned" at bounding box center [1436, 364] width 163 height 24
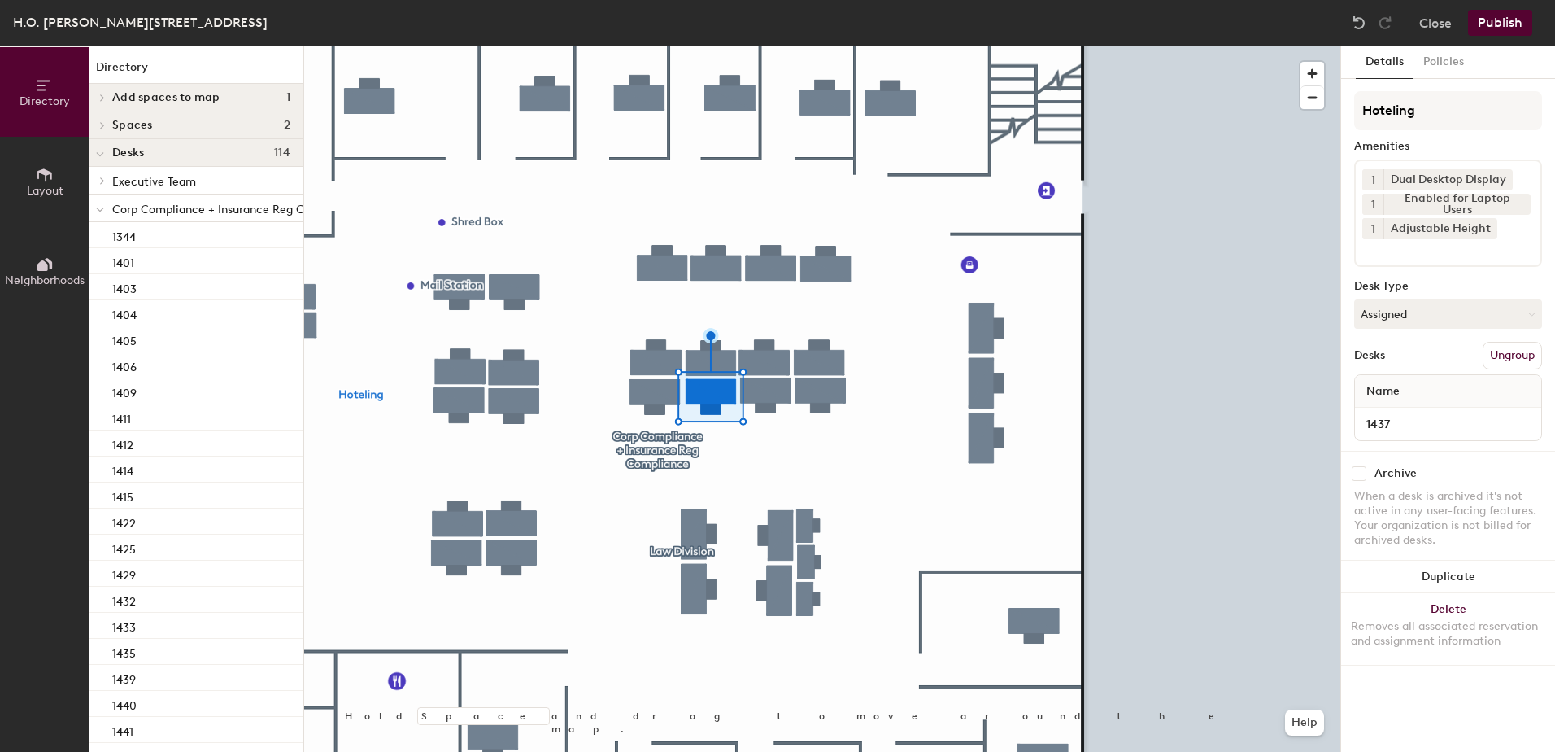
click at [1513, 352] on button "Ungroup" at bounding box center [1512, 356] width 59 height 28
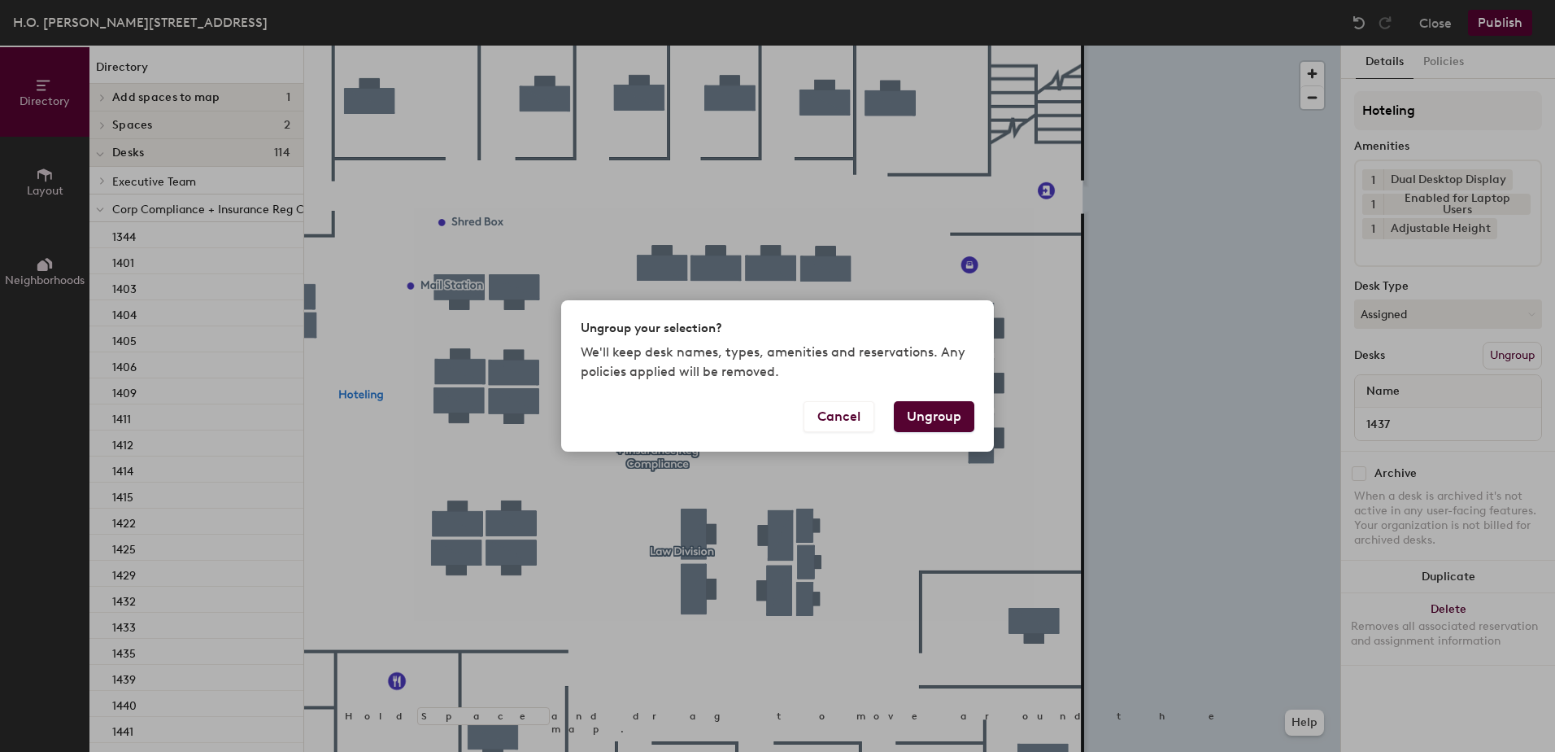
click at [948, 417] on button "Ungroup" at bounding box center [934, 416] width 81 height 31
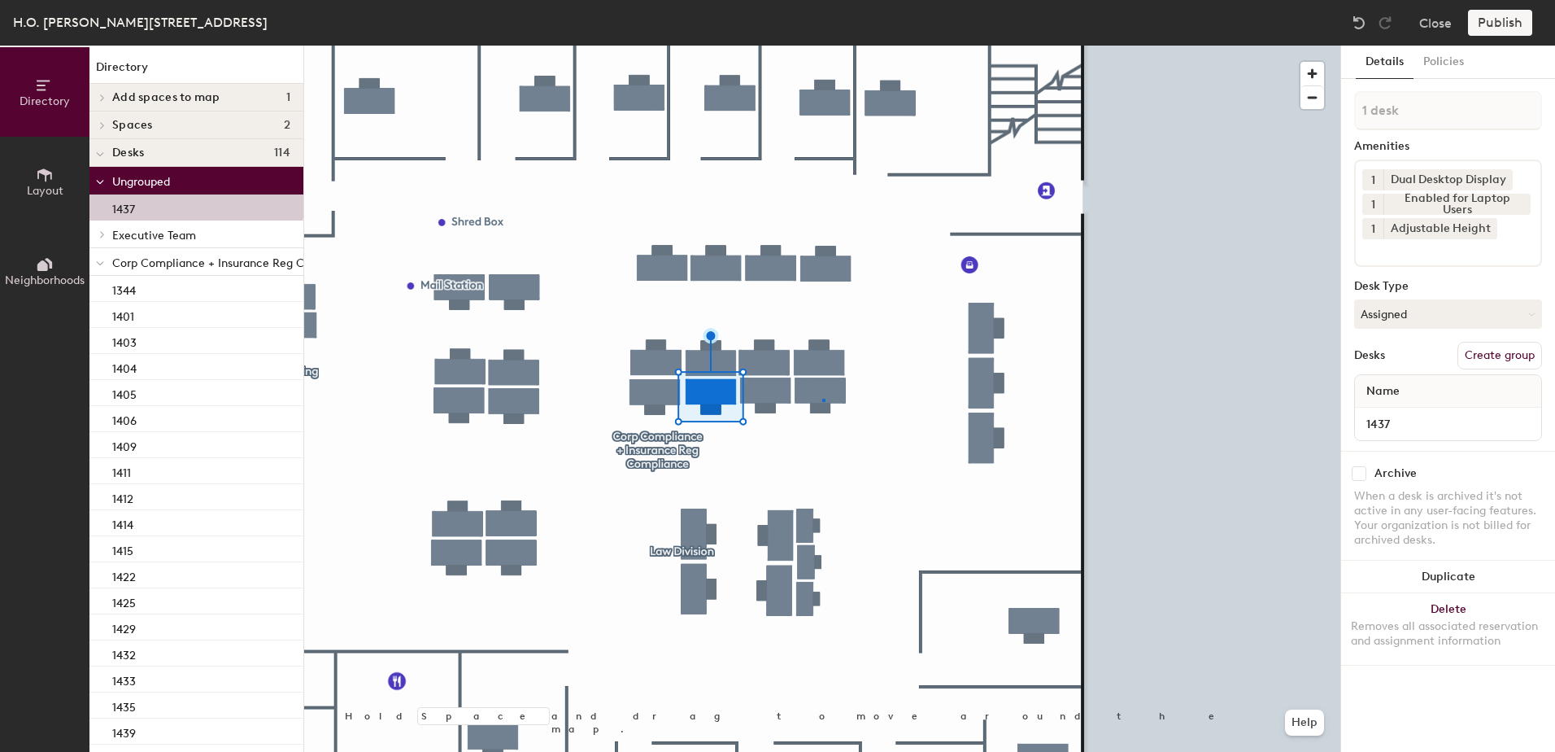
click at [823, 46] on div at bounding box center [822, 46] width 1036 height 0
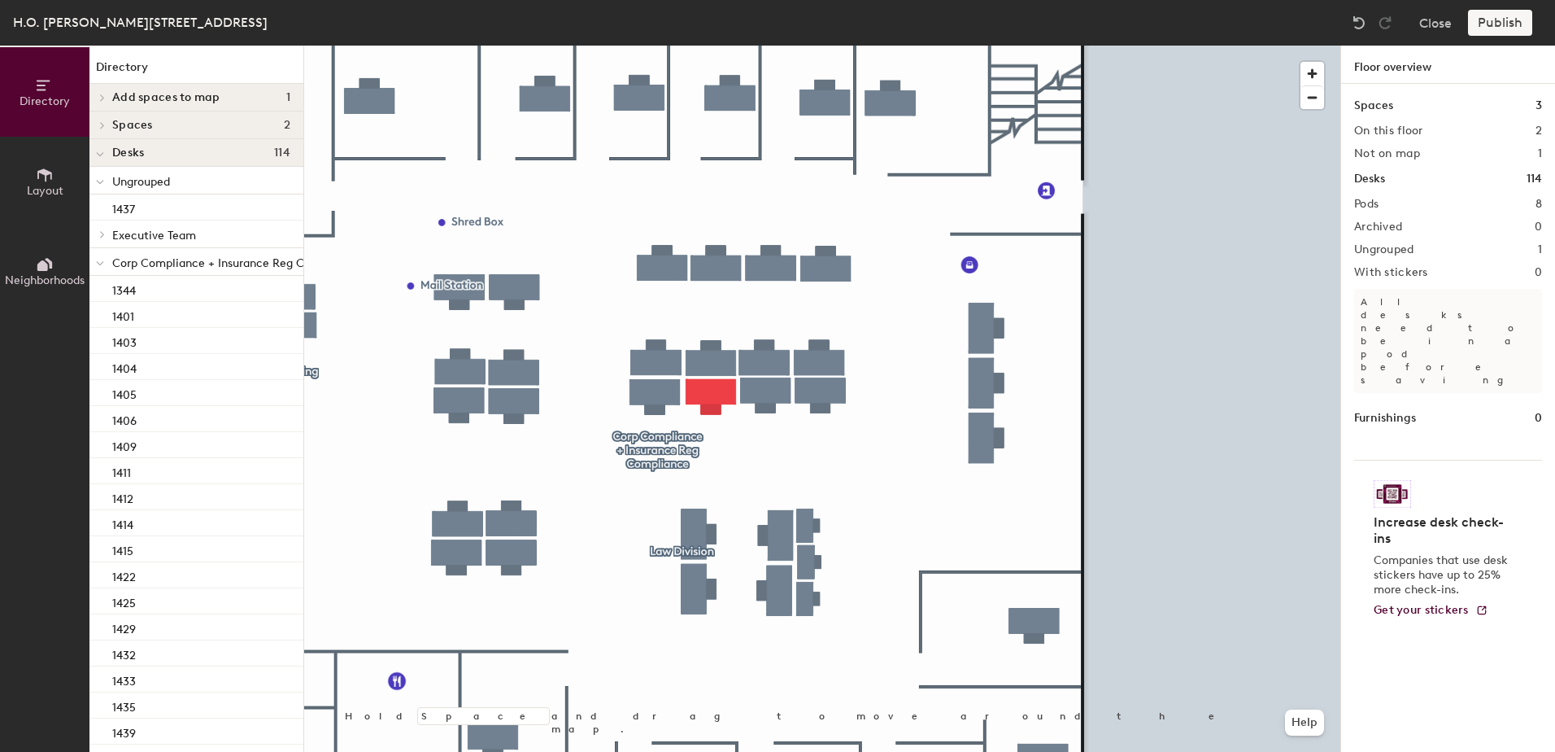
click at [728, 46] on div at bounding box center [822, 46] width 1036 height 0
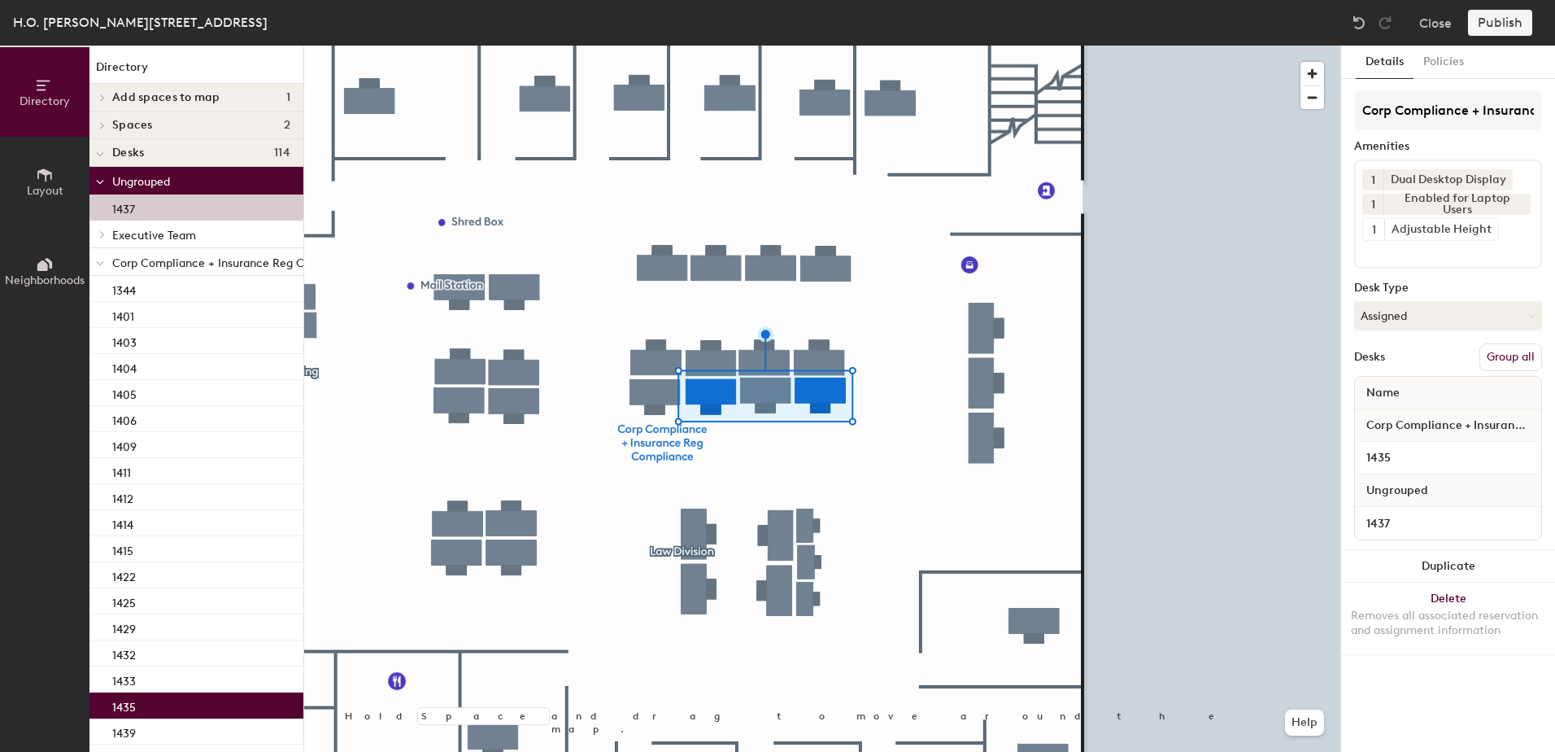
drag, startPoint x: 1507, startPoint y: 345, endPoint x: 1506, endPoint y: 298, distance: 47.2
click at [1507, 340] on div "Corp Compliance + Insurance Reg Compliance Amenities 1 Dual Desktop Display 1 E…" at bounding box center [1448, 320] width 188 height 459
drag, startPoint x: 1506, startPoint y: 361, endPoint x: 1493, endPoint y: 290, distance: 72.0
click at [1507, 359] on button "Group all" at bounding box center [1511, 357] width 63 height 28
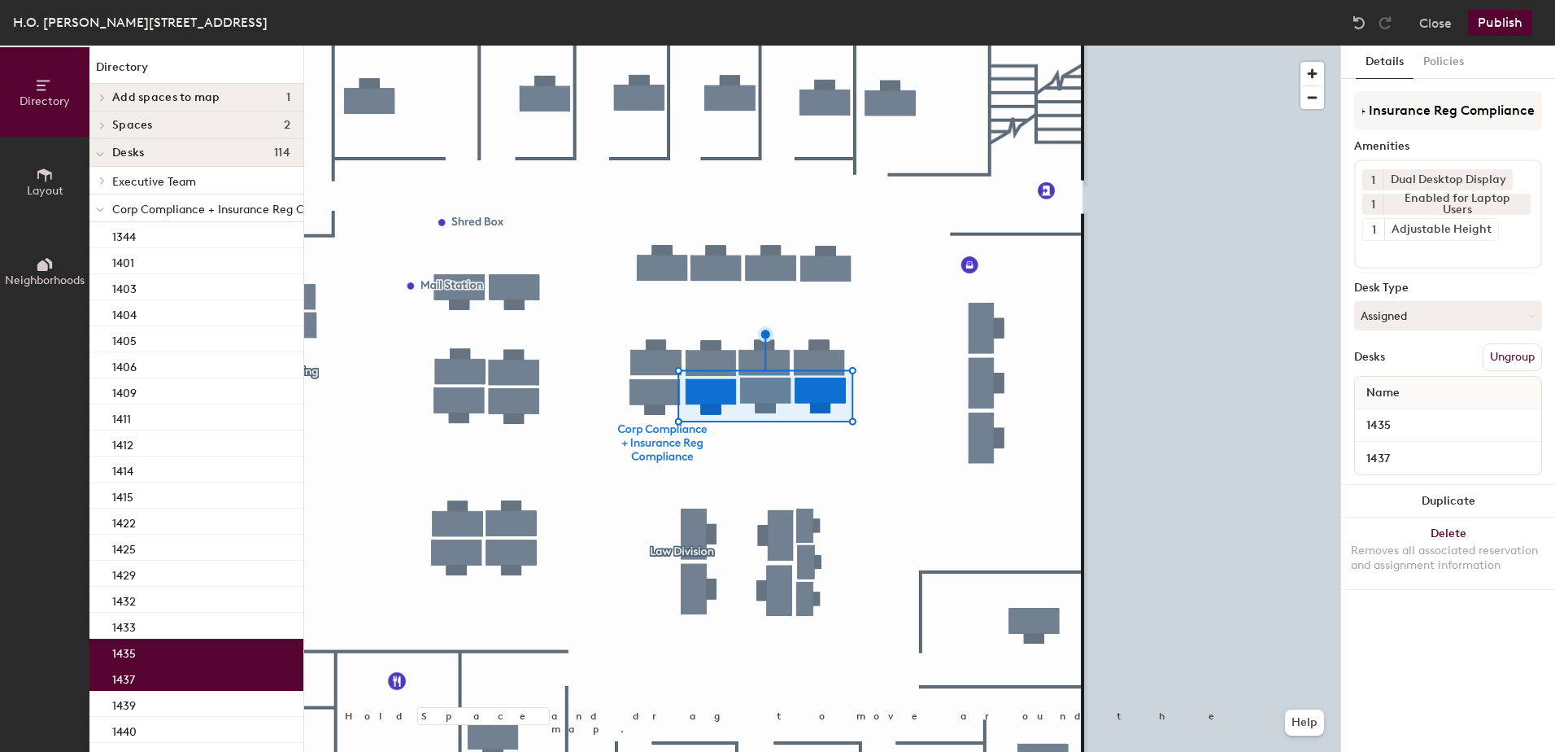
click at [1493, 23] on button "Publish" at bounding box center [1500, 23] width 64 height 26
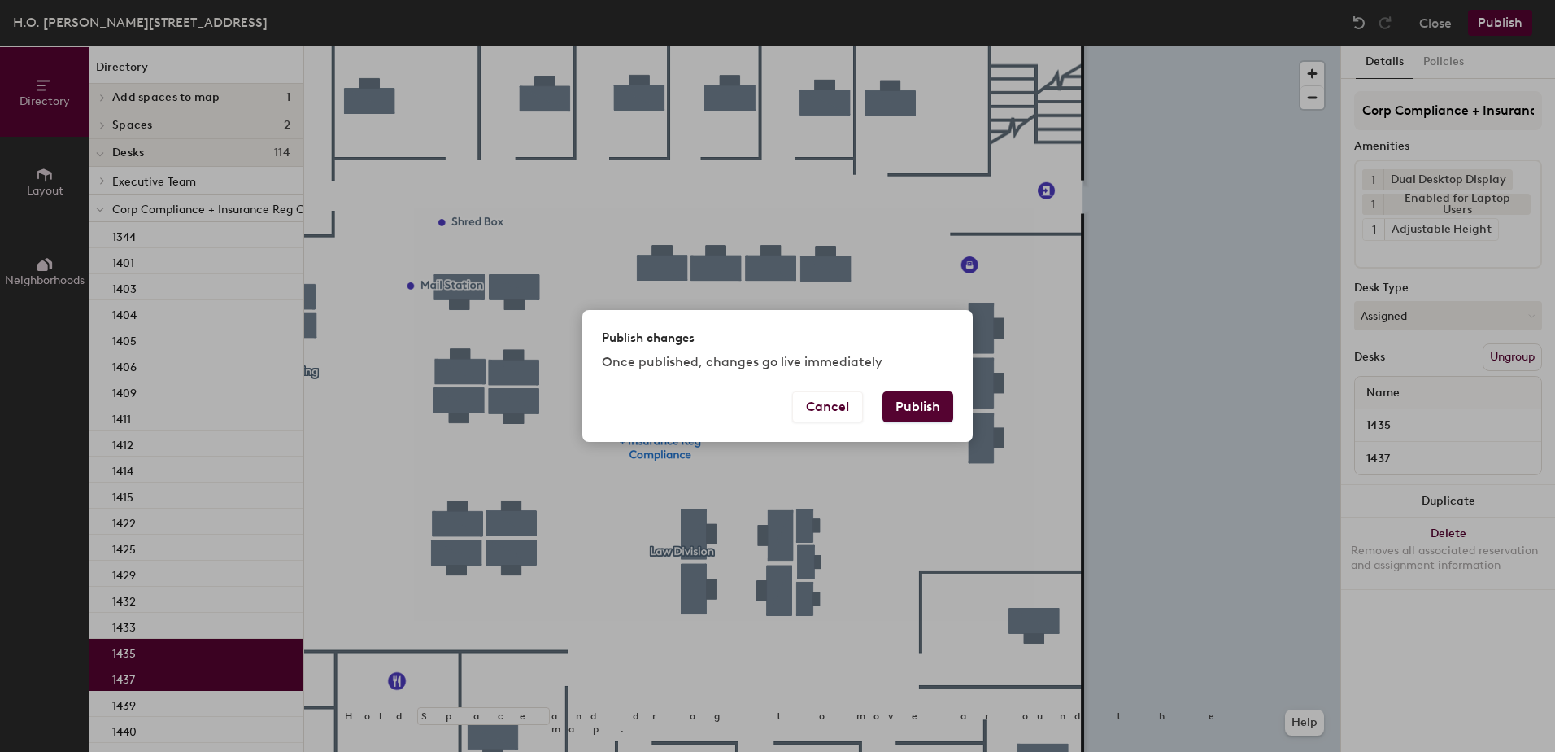
drag, startPoint x: 923, startPoint y: 409, endPoint x: 917, endPoint y: 420, distance: 12.4
click at [922, 411] on button "Publish" at bounding box center [918, 406] width 71 height 31
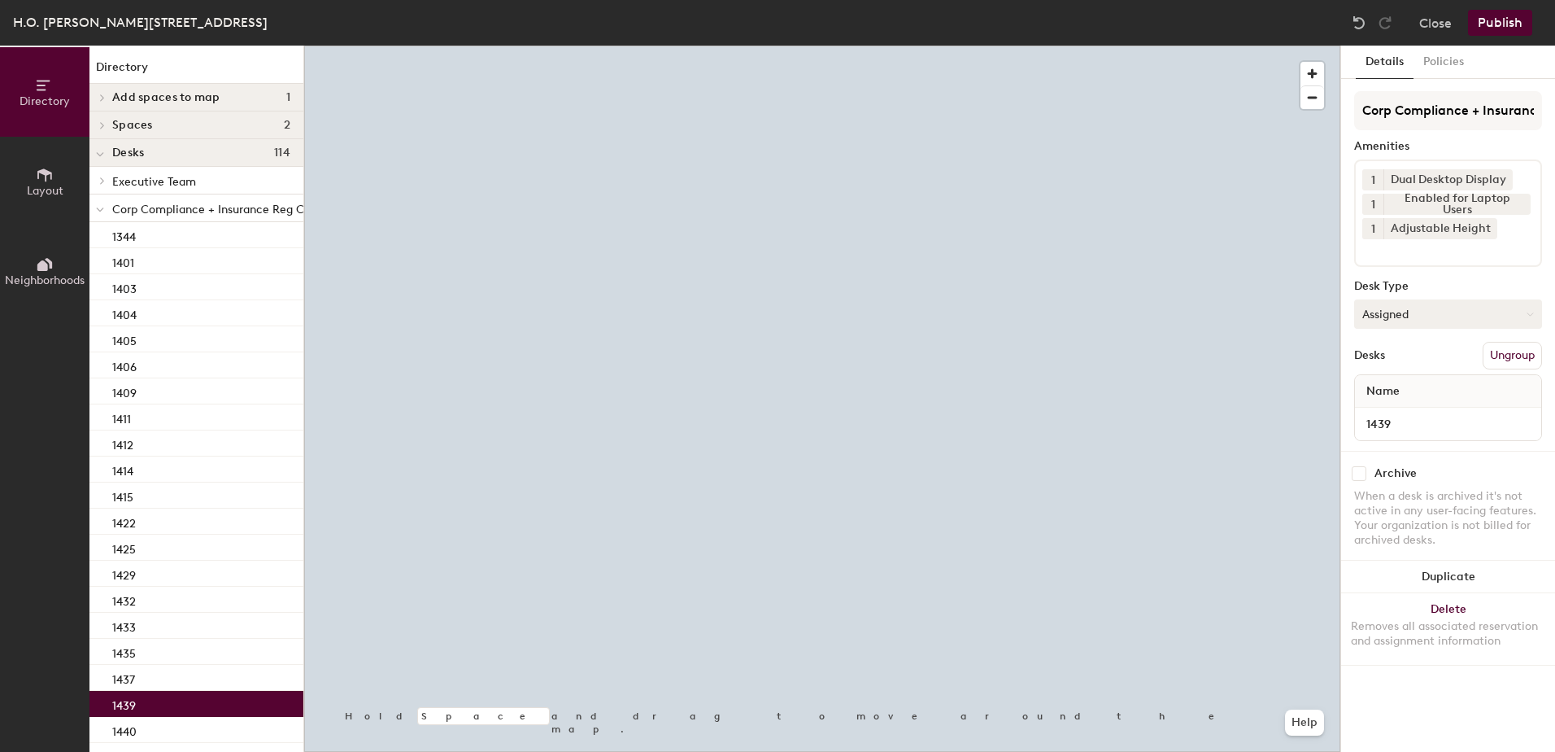
click at [1483, 312] on button "Assigned" at bounding box center [1448, 313] width 188 height 29
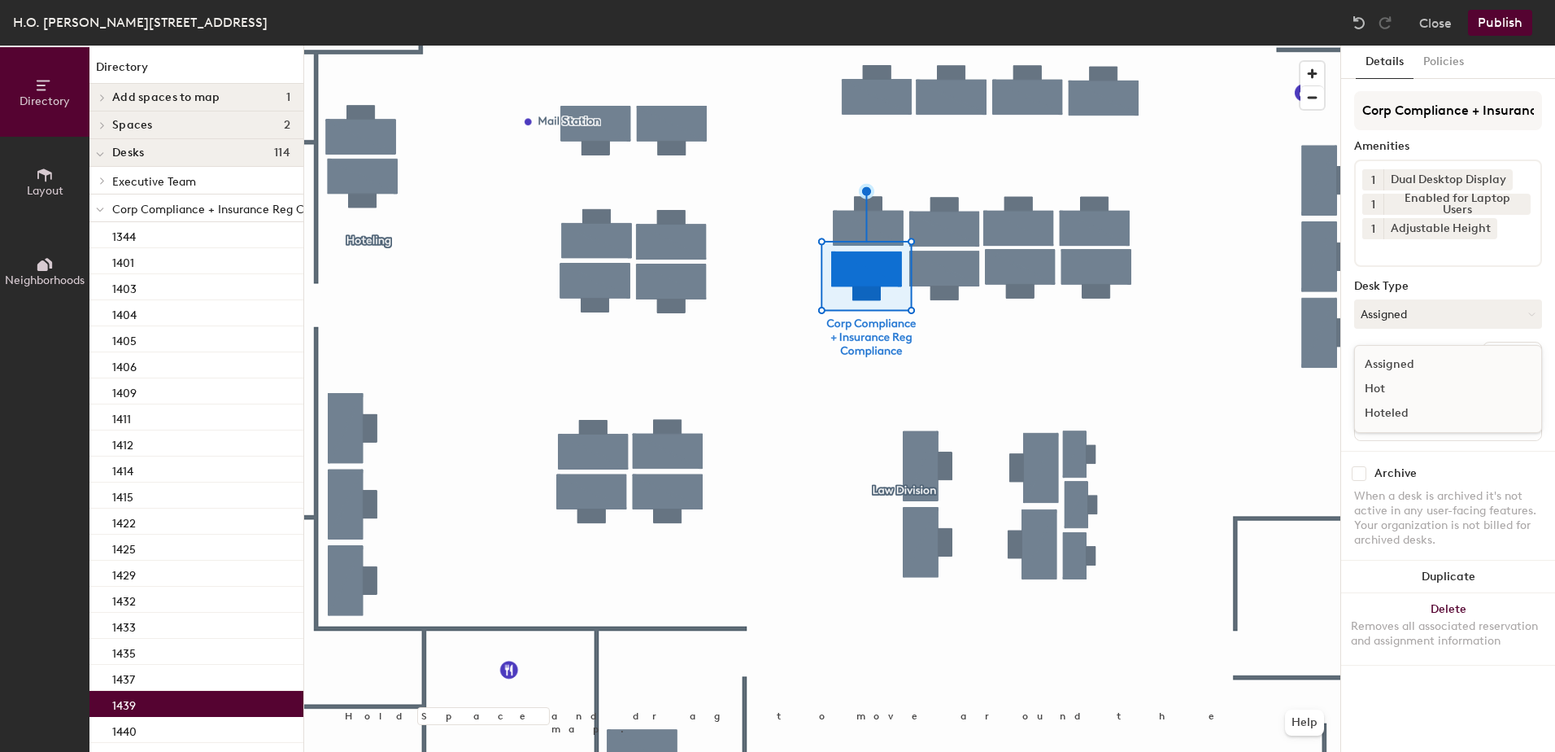
click at [1428, 414] on div "Hoteled" at bounding box center [1436, 413] width 163 height 24
click at [1490, 348] on button "Ungroup" at bounding box center [1512, 356] width 59 height 28
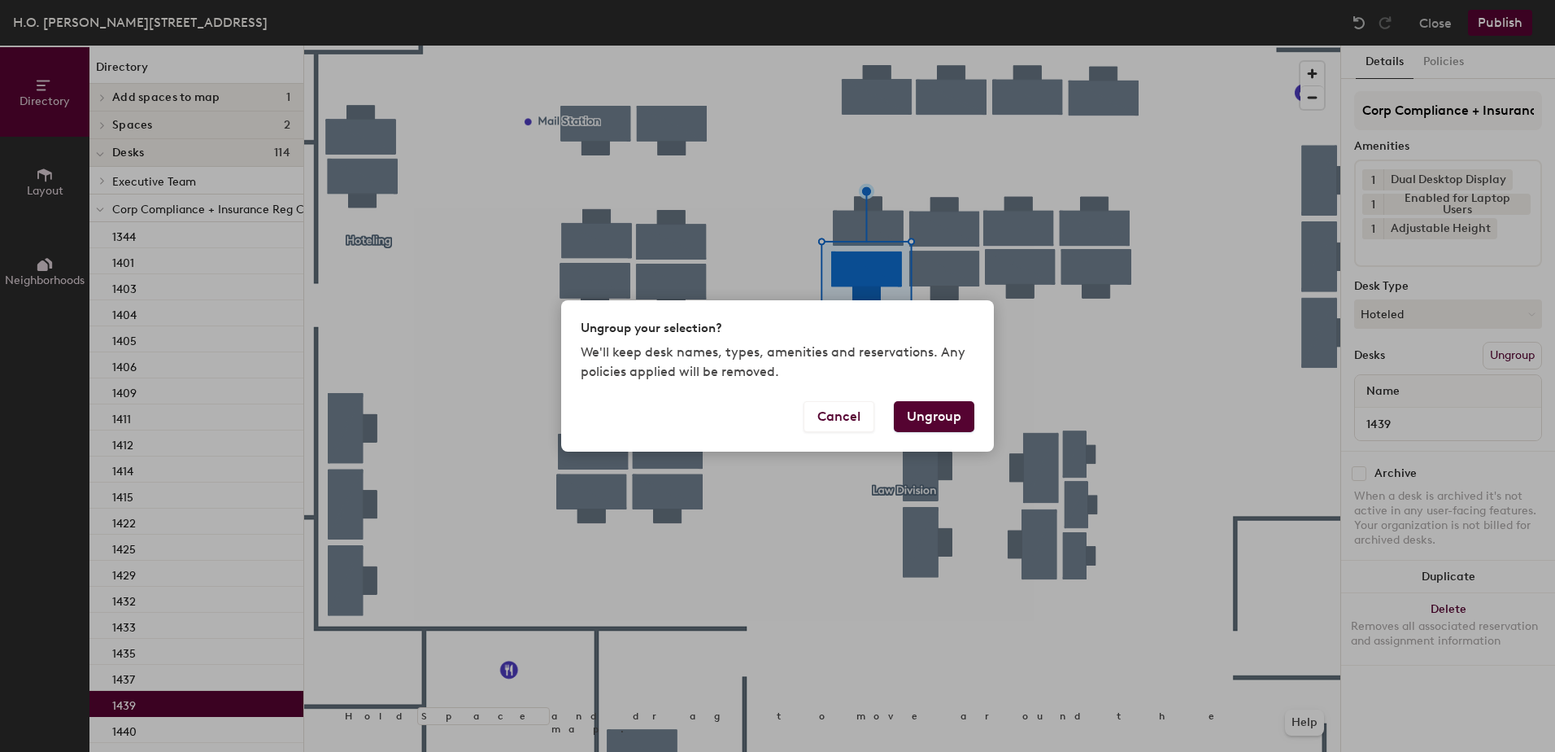
click at [949, 420] on button "Ungroup" at bounding box center [934, 416] width 81 height 31
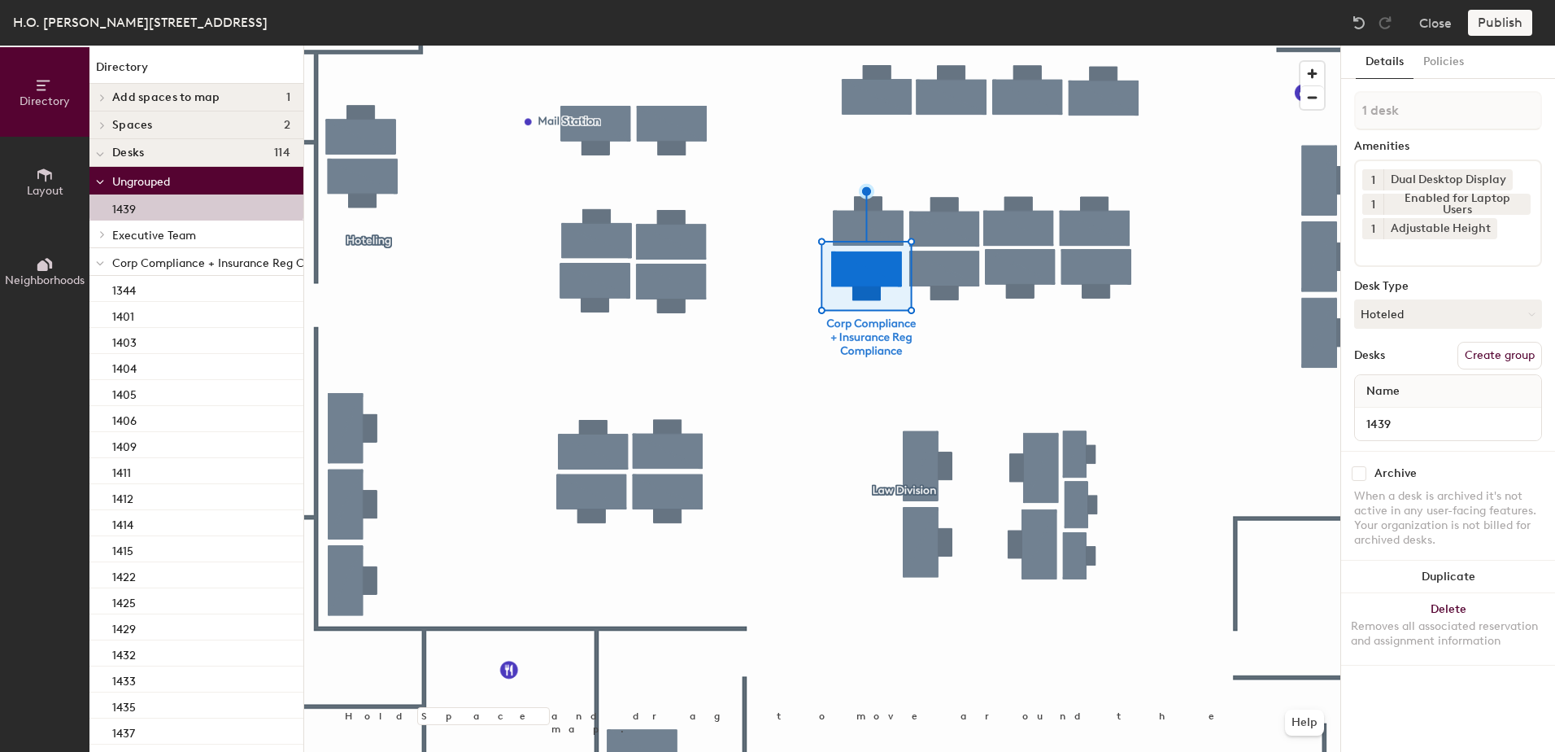
click at [98, 268] on span at bounding box center [100, 263] width 8 height 14
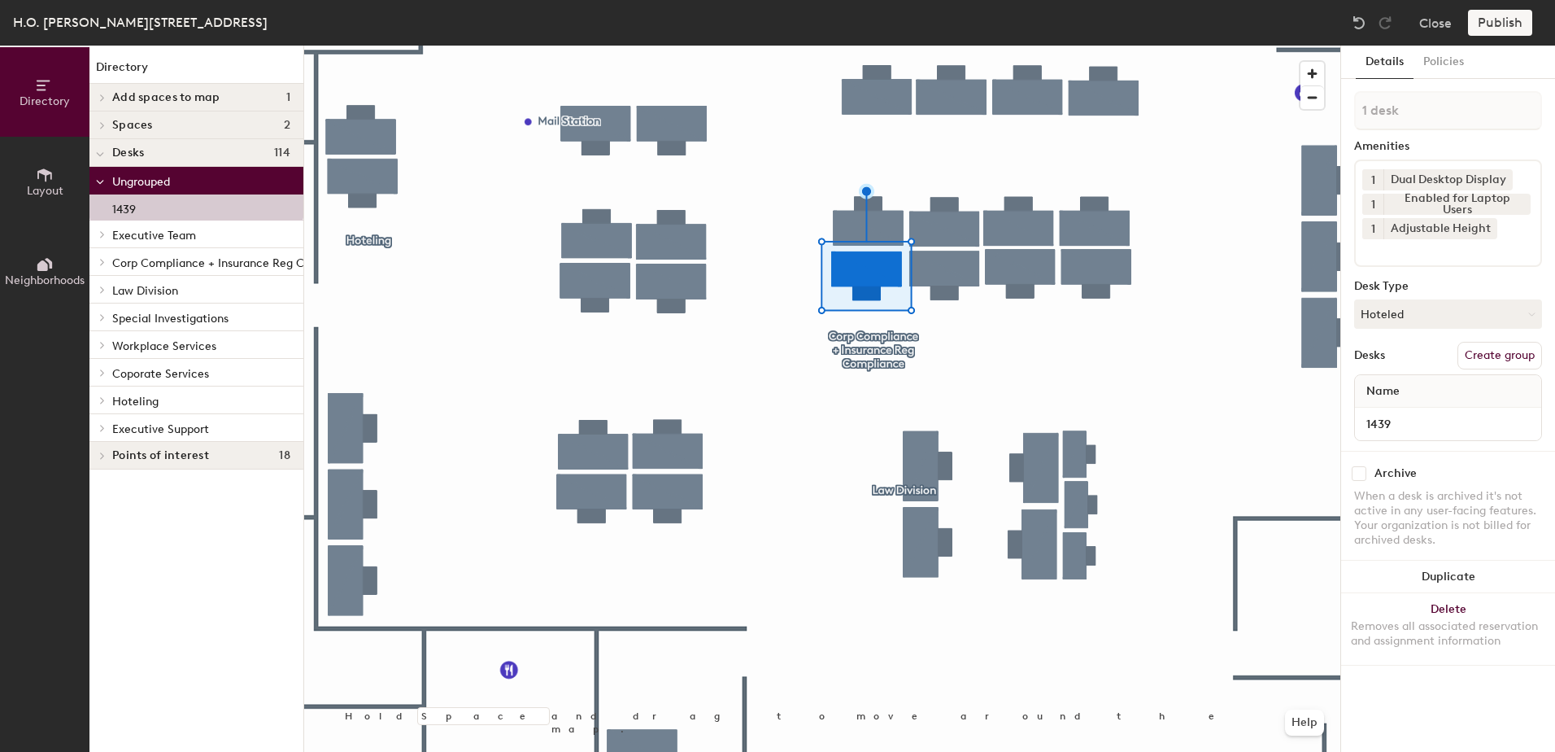
click at [103, 405] on div at bounding box center [99, 399] width 21 height 27
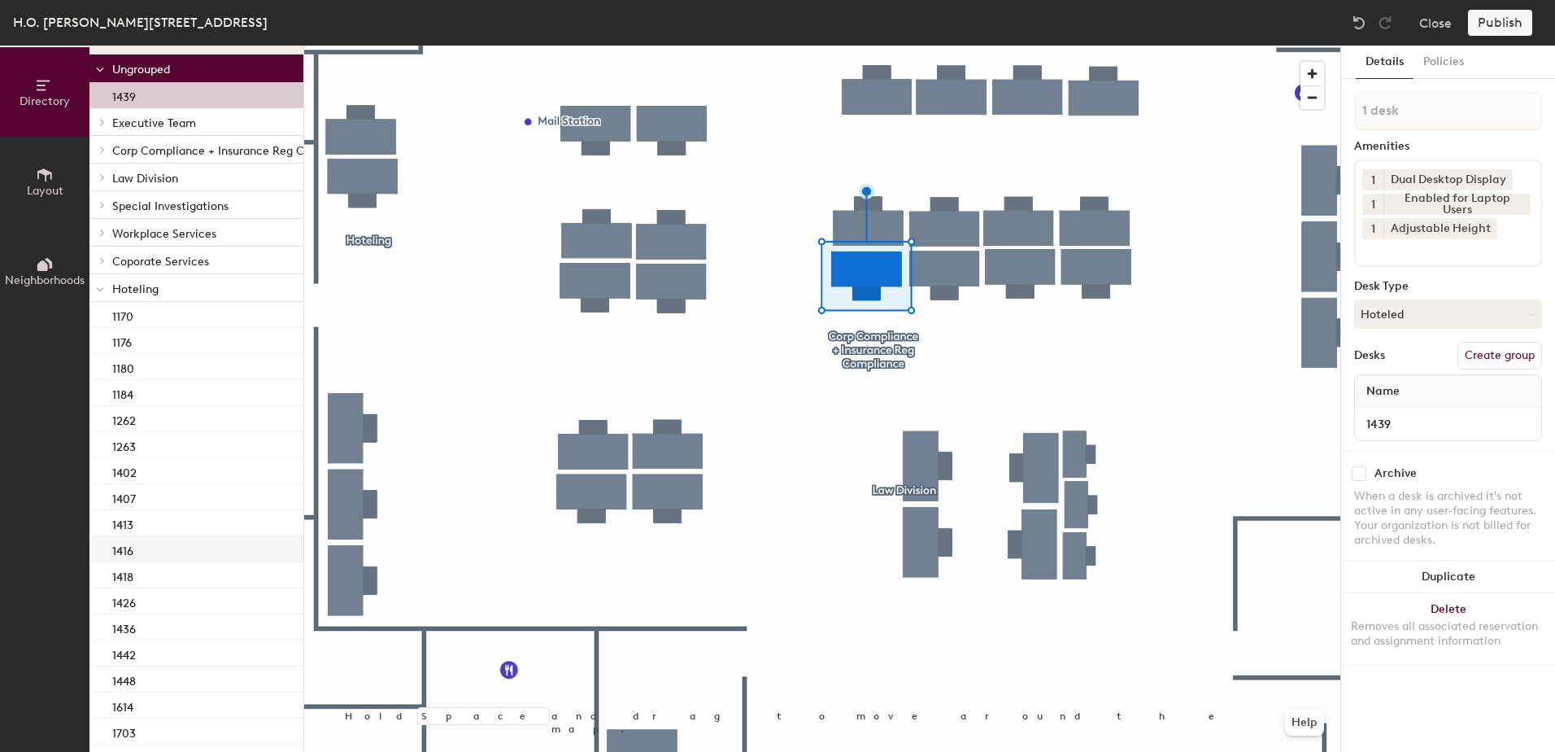
scroll to position [185, 0]
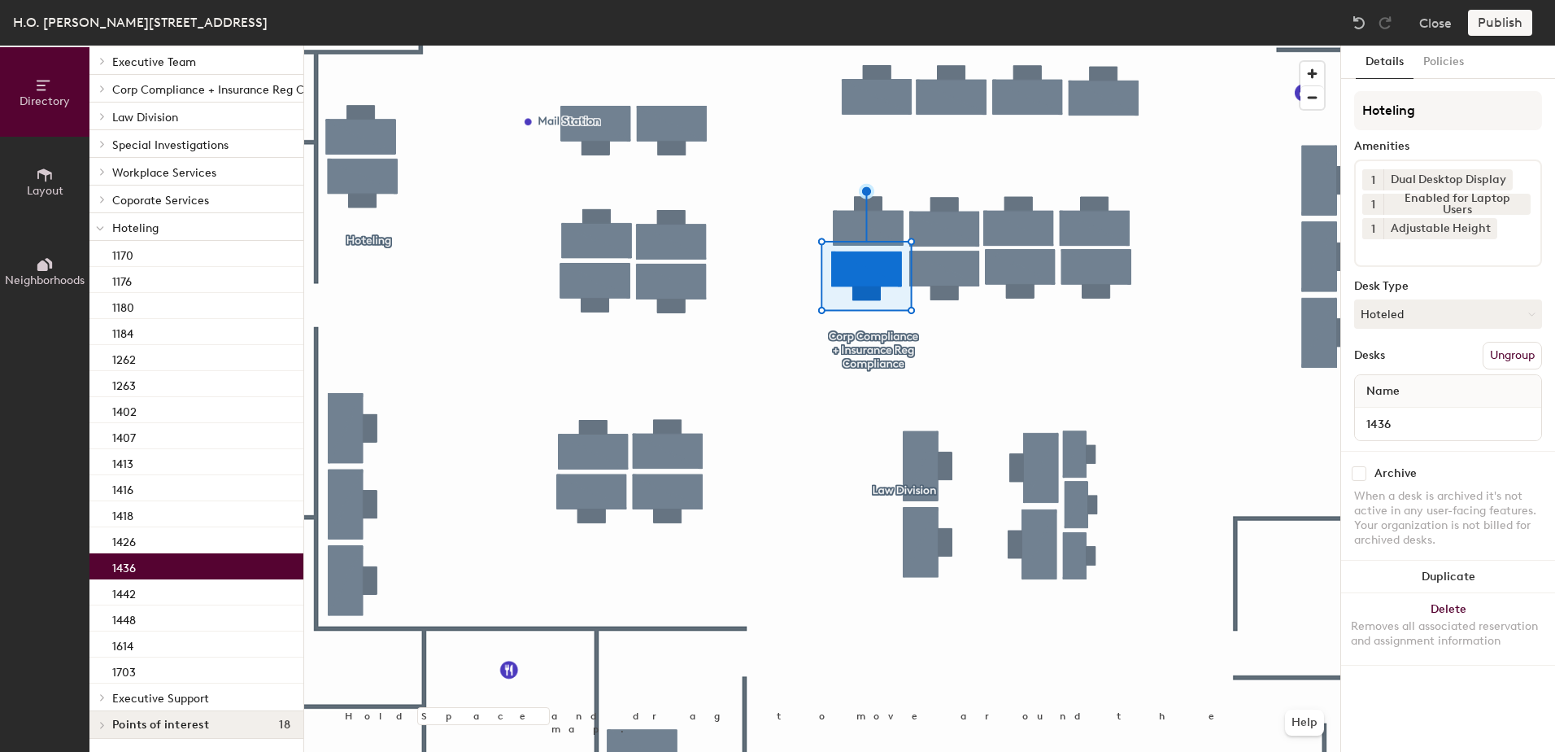
click at [176, 556] on div "1436" at bounding box center [196, 566] width 214 height 26
click at [844, 46] on div at bounding box center [822, 46] width 1036 height 0
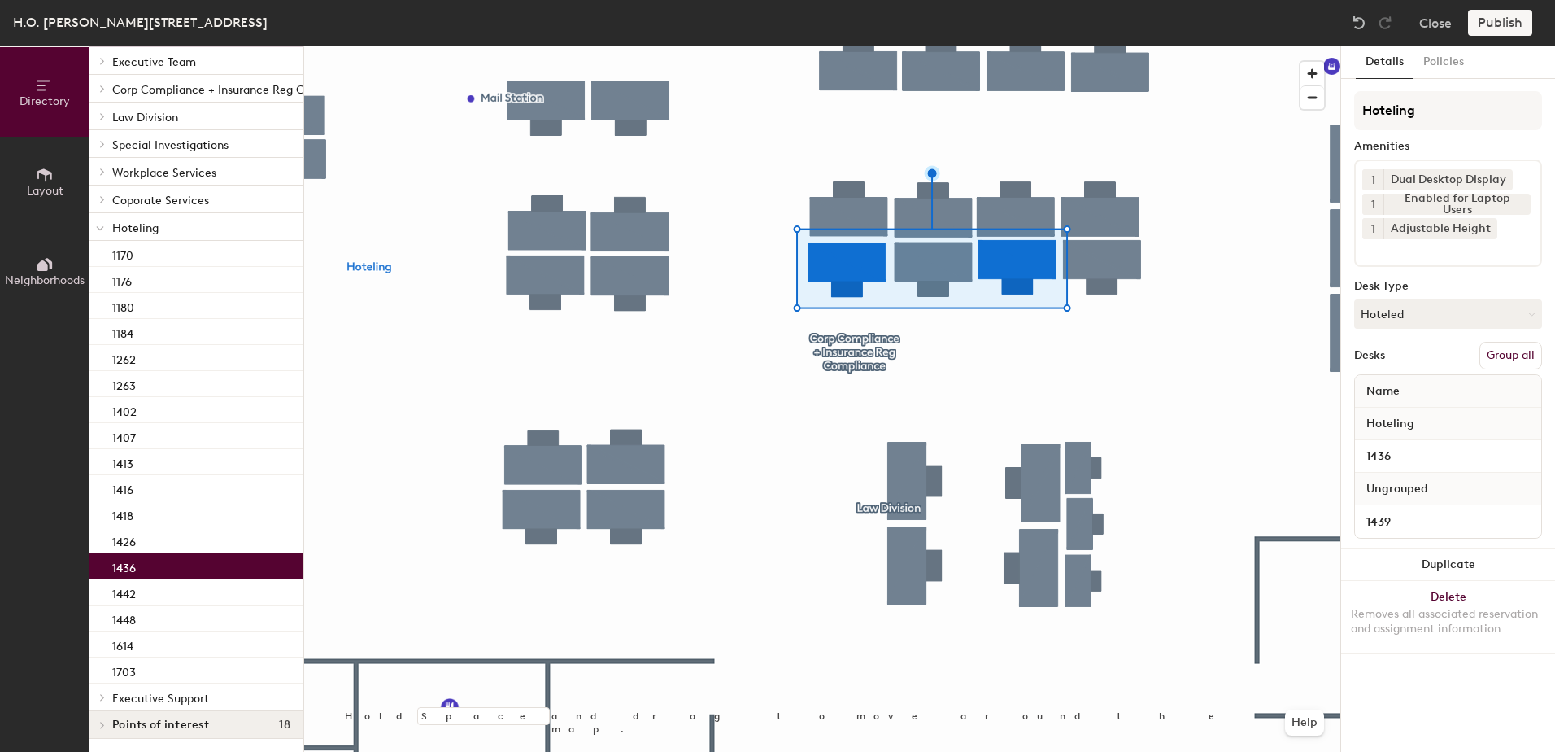
drag, startPoint x: 1502, startPoint y: 354, endPoint x: 1502, endPoint y: 331, distance: 22.8
click at [1502, 353] on button "Group all" at bounding box center [1511, 356] width 63 height 28
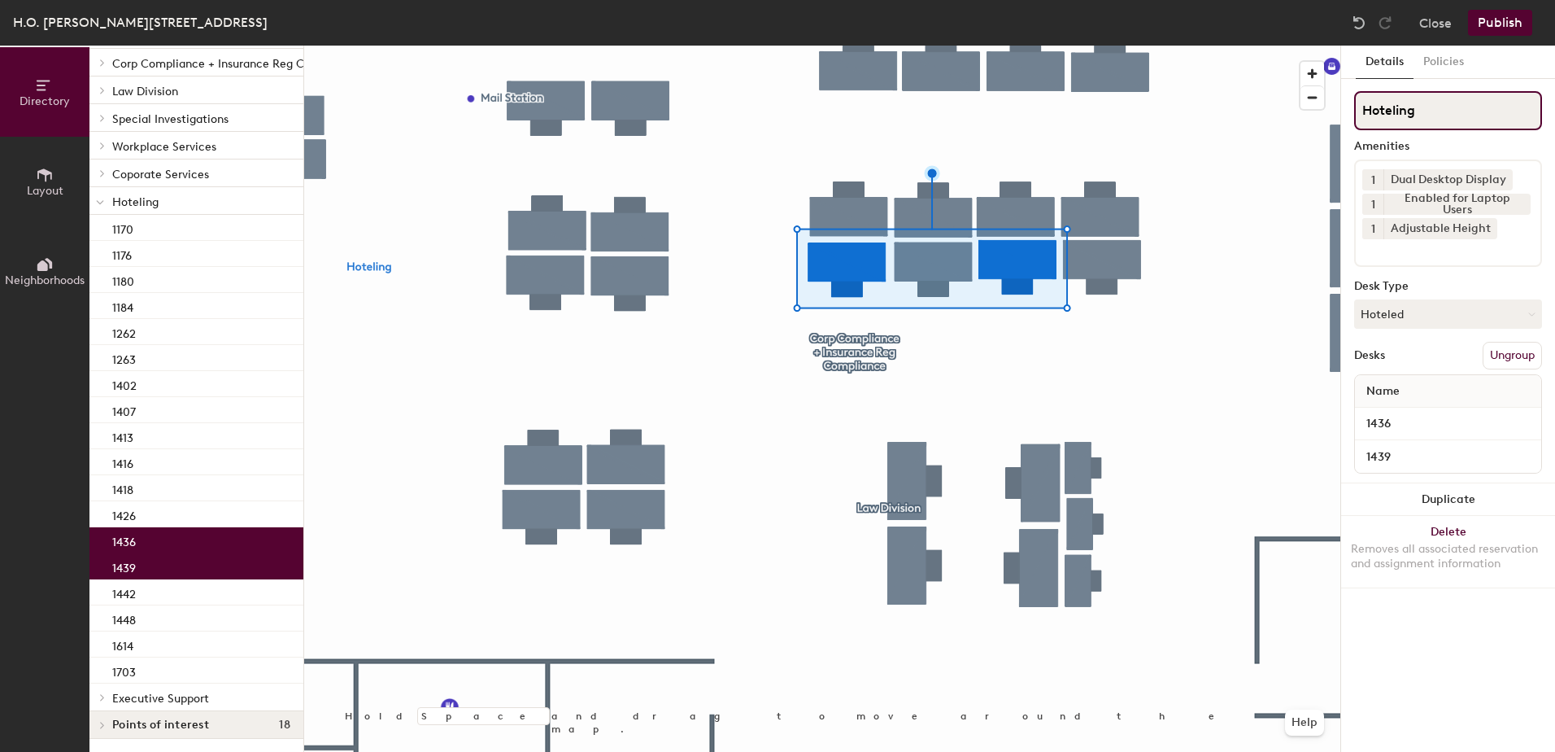
scroll to position [132, 0]
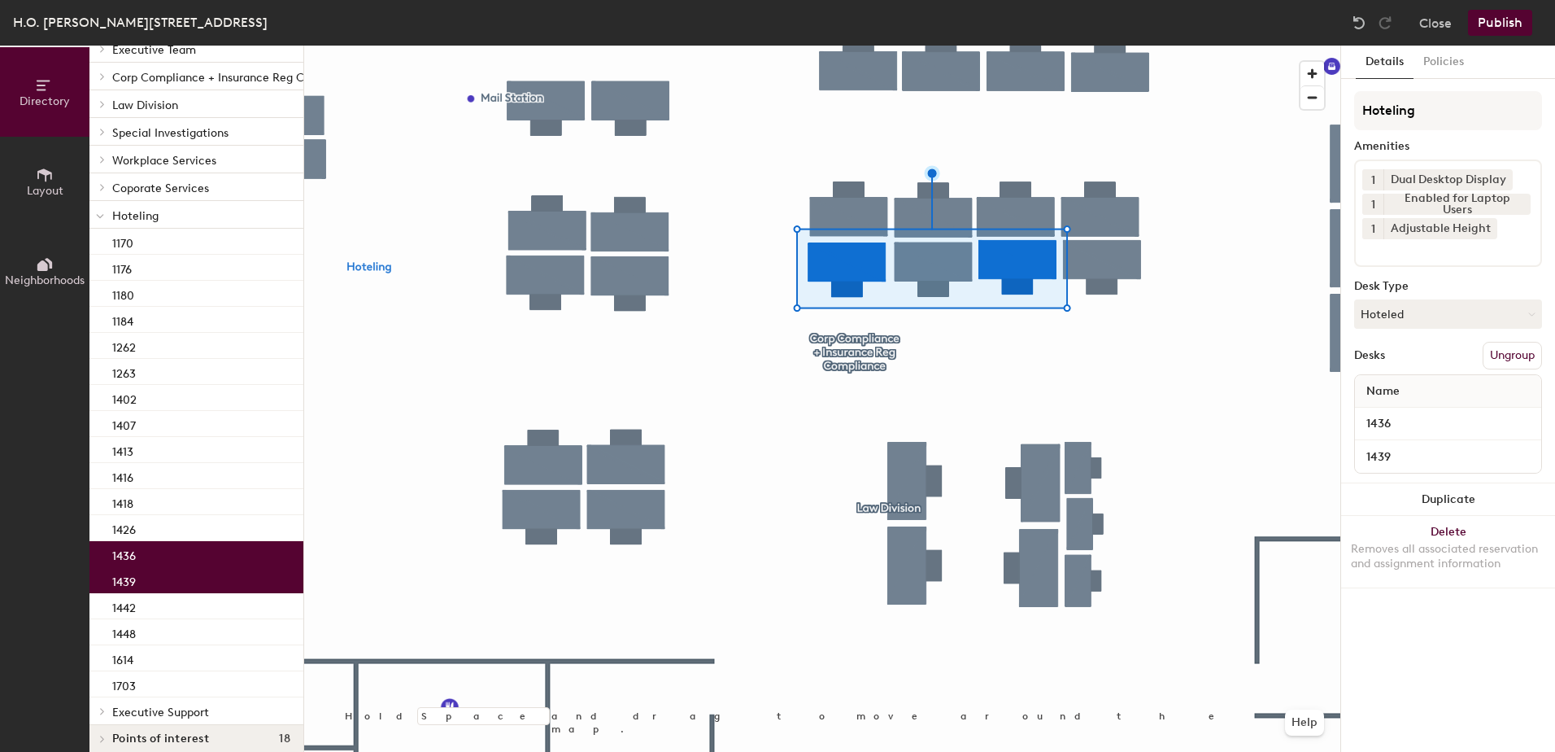
click at [1511, 16] on button "Publish" at bounding box center [1500, 23] width 64 height 26
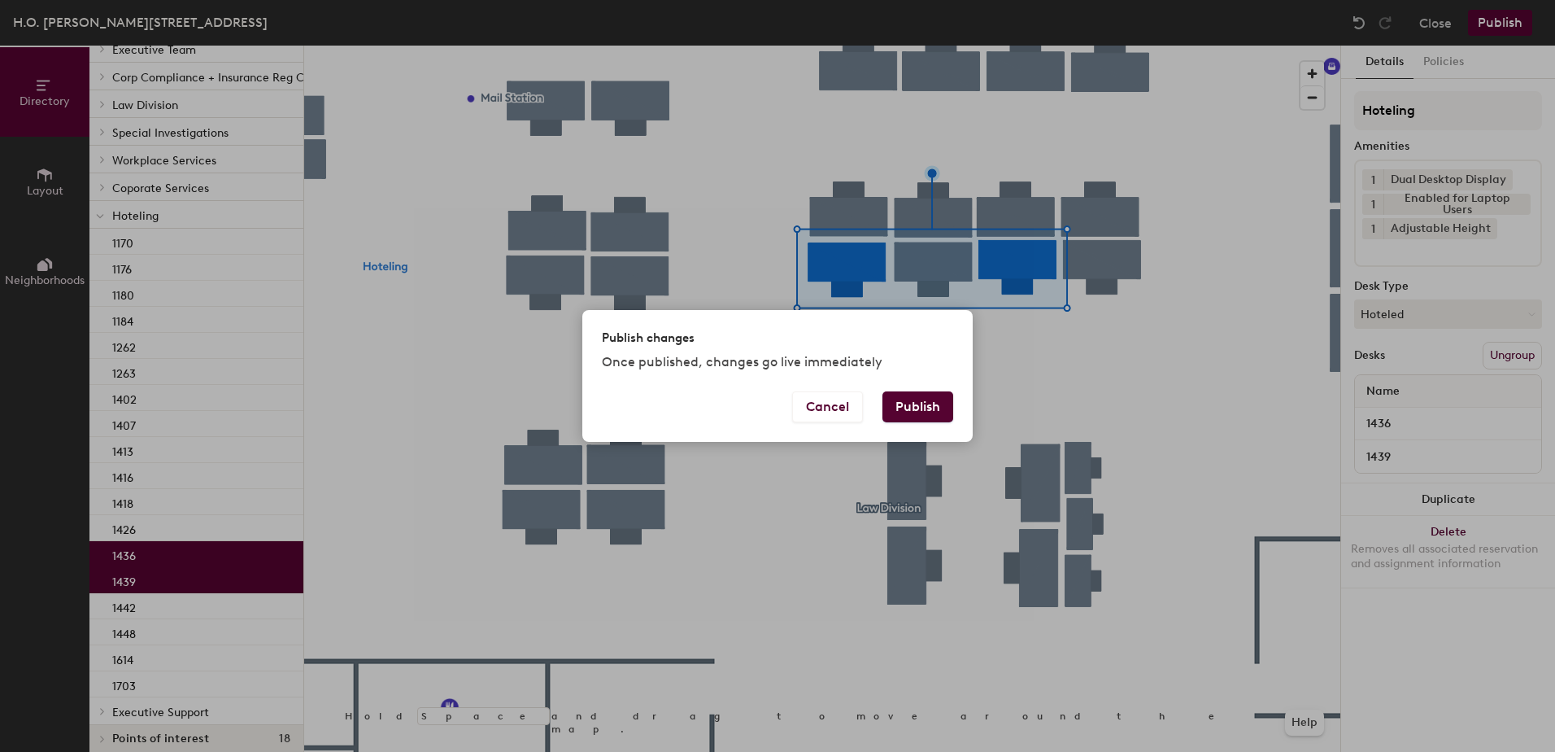
click at [919, 415] on button "Publish" at bounding box center [918, 406] width 71 height 31
